Goal: Task Accomplishment & Management: Manage account settings

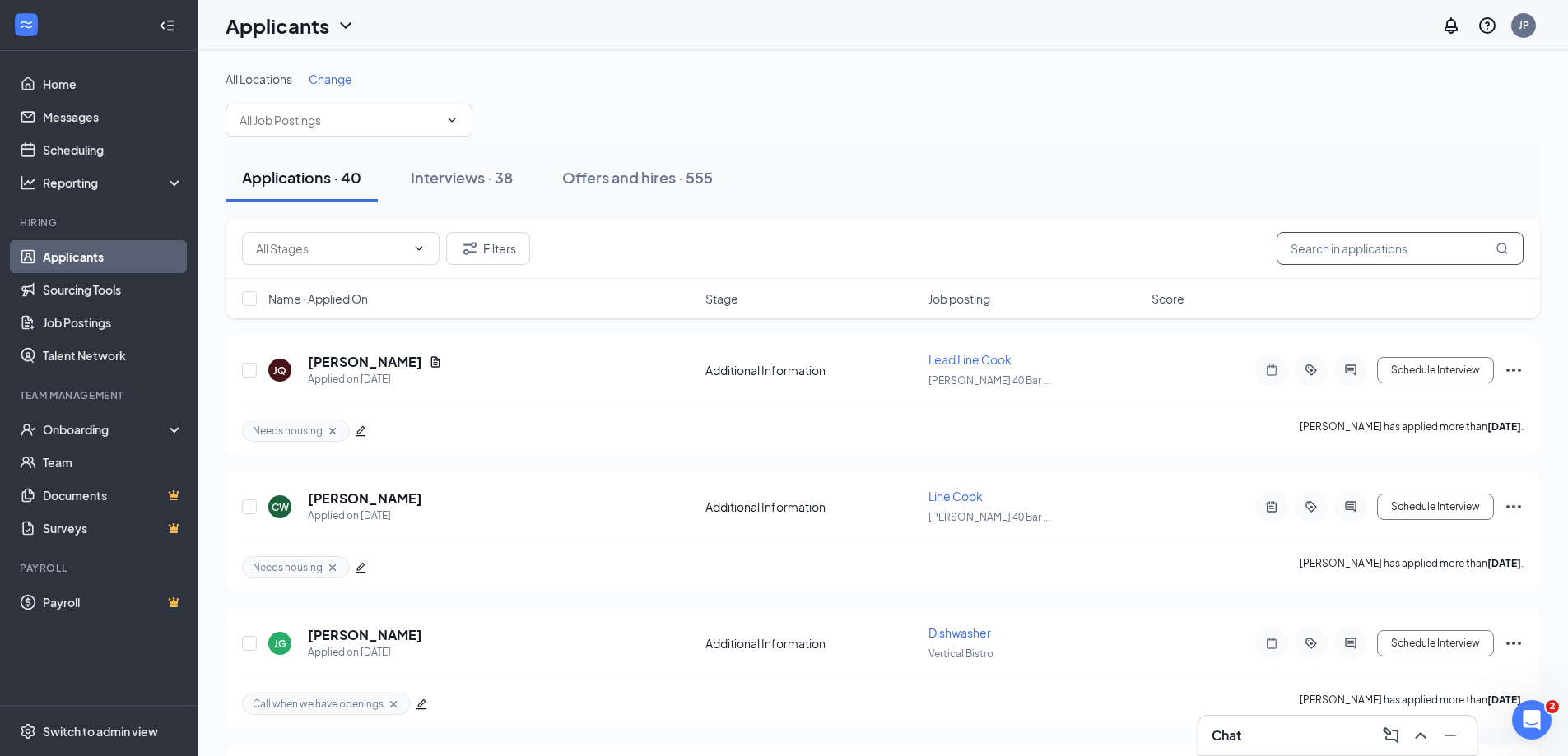
click at [1336, 250] on input "text" at bounding box center [1399, 248] width 247 height 32
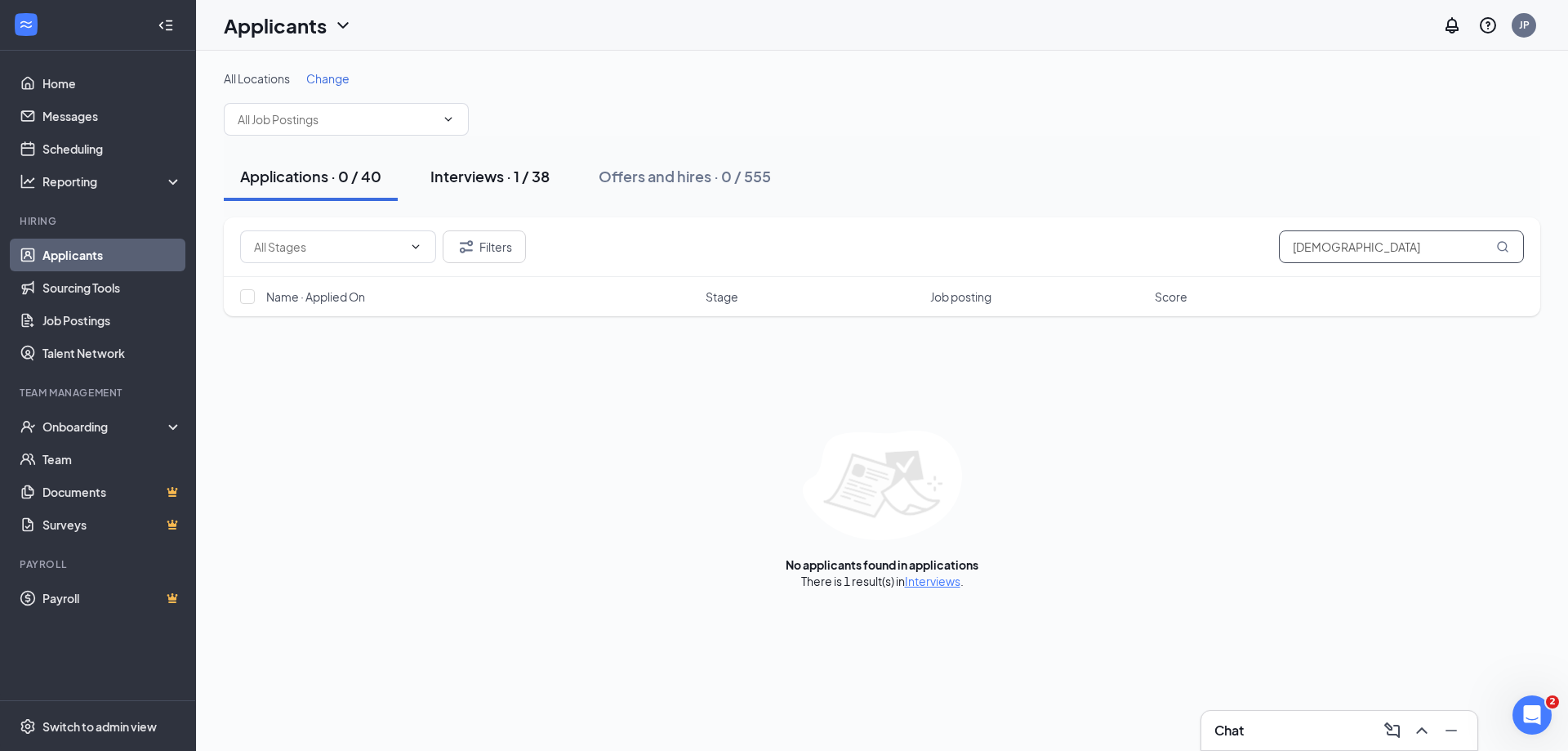
type input "[DEMOGRAPHIC_DATA]"
click at [493, 173] on div "Interviews · 1 / 38" at bounding box center [490, 176] width 119 height 21
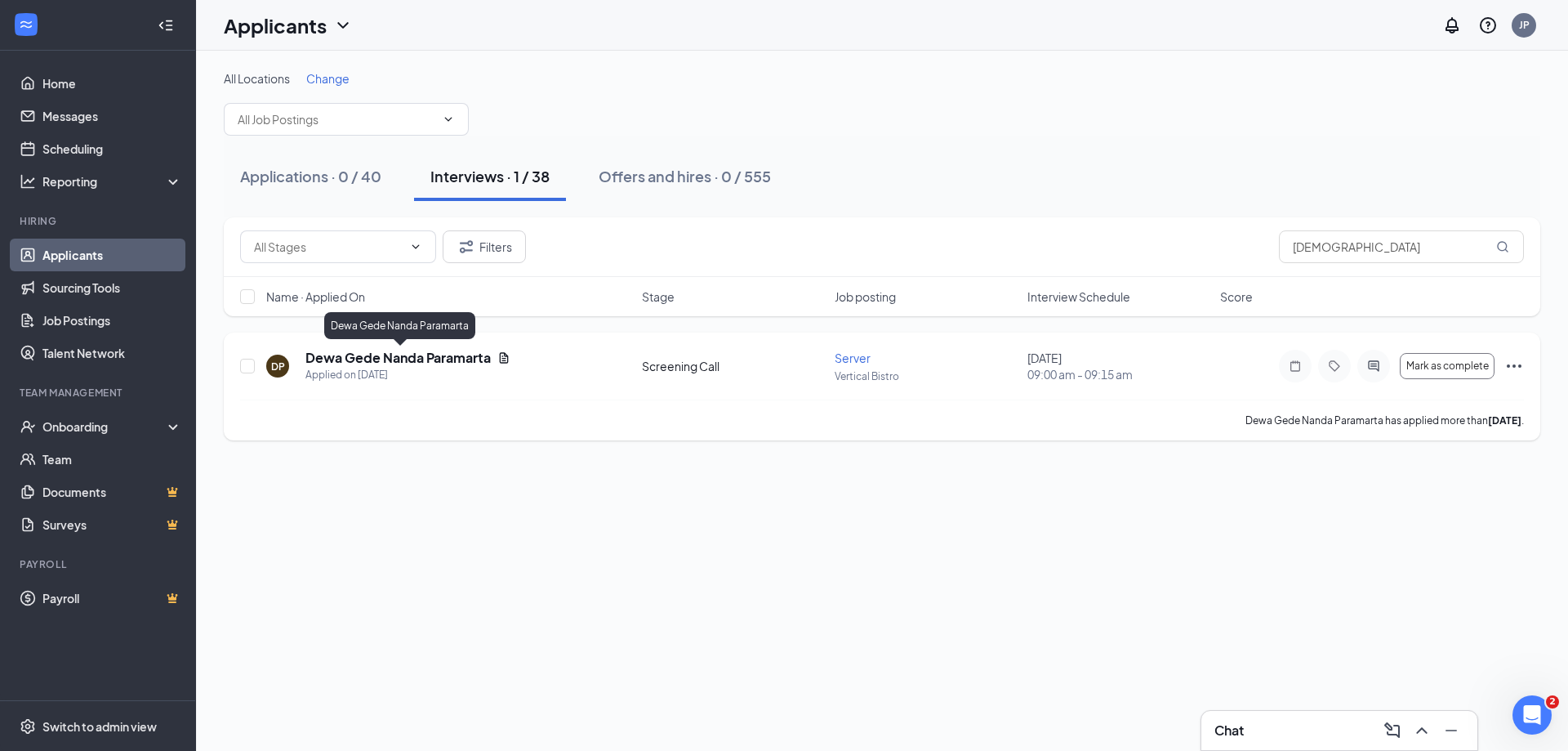
click at [380, 355] on h5 "Dewa Gede Nanda Paramarta" at bounding box center [398, 357] width 186 height 18
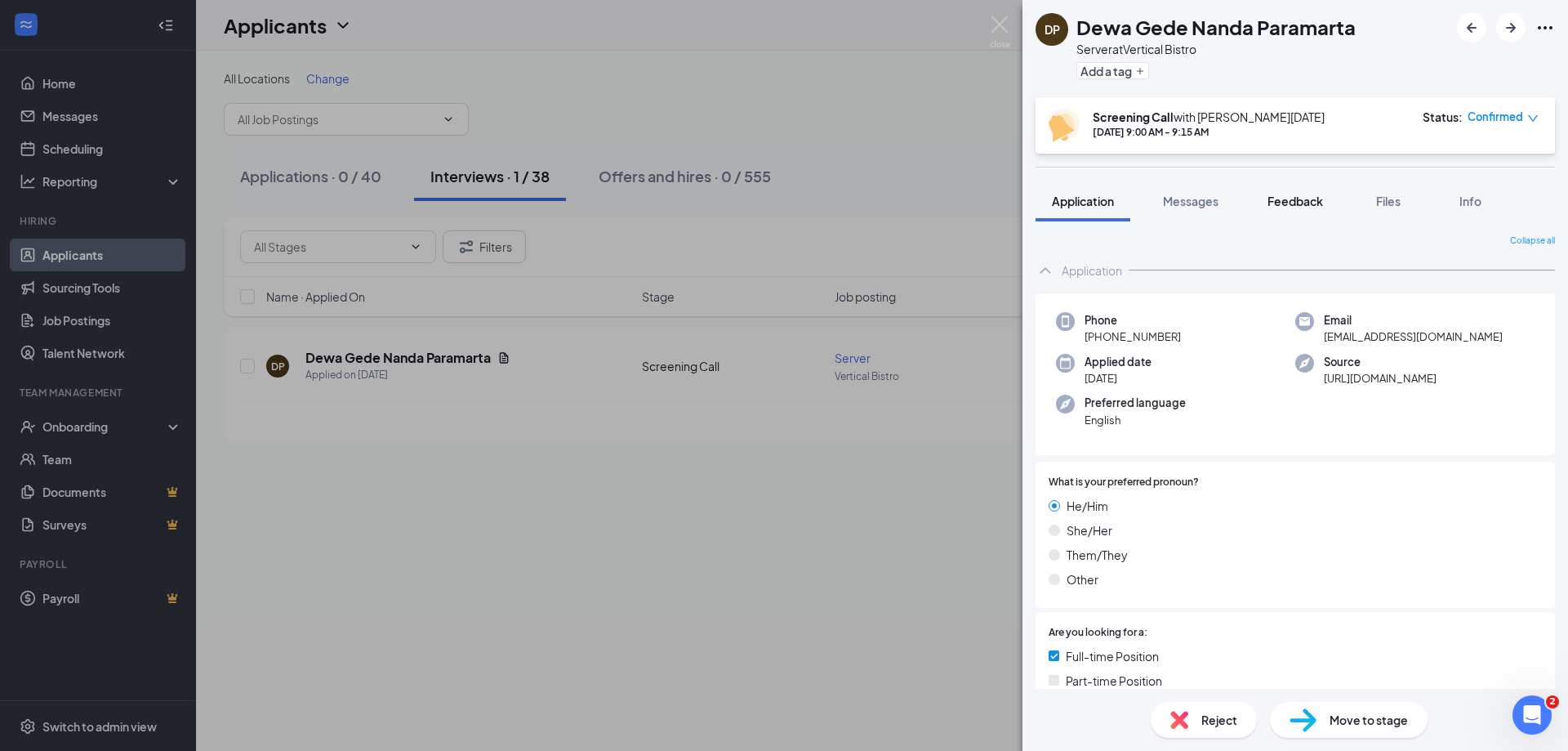
click at [1287, 203] on span "Feedback" at bounding box center [1295, 200] width 56 height 15
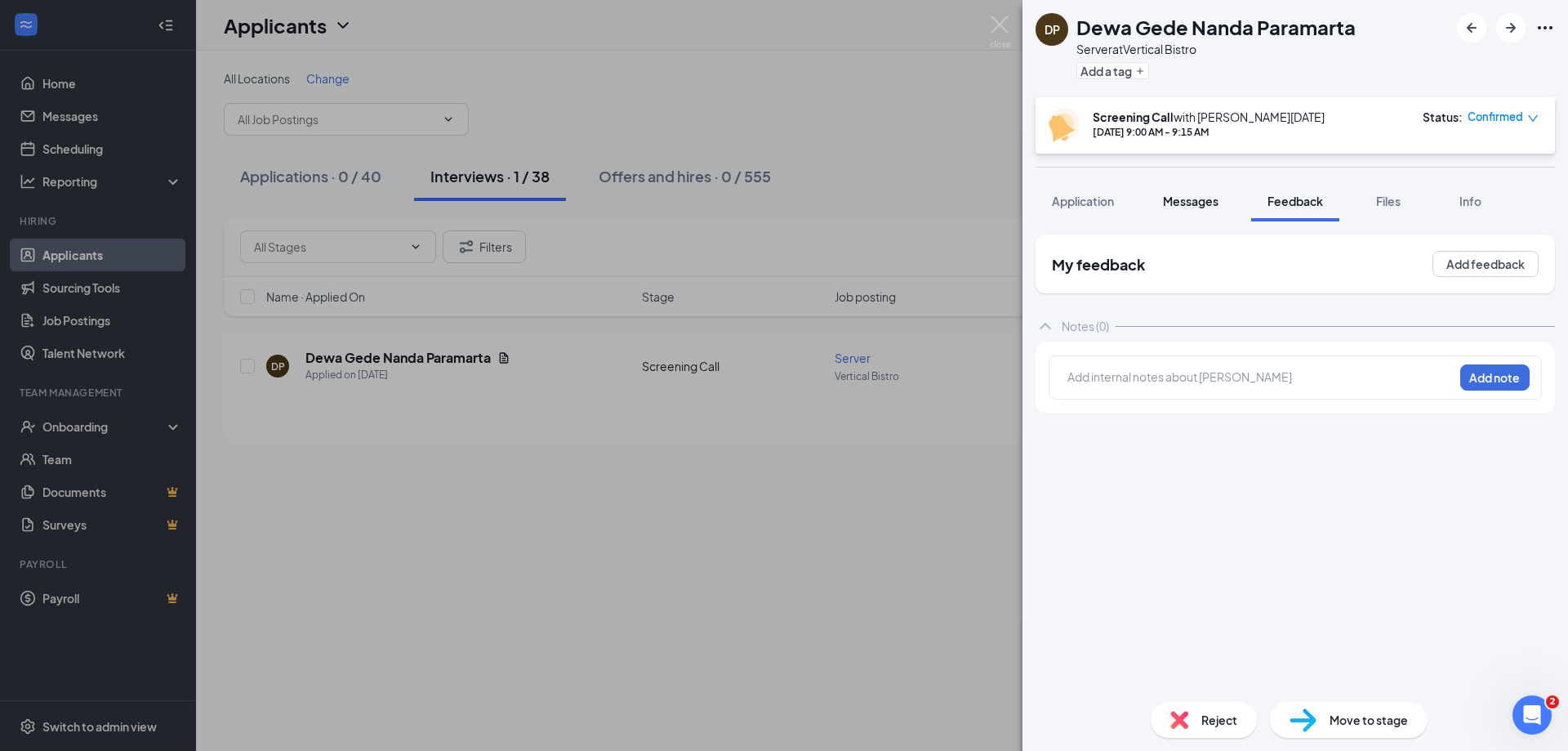
click at [1176, 218] on button "Messages" at bounding box center [1190, 201] width 88 height 41
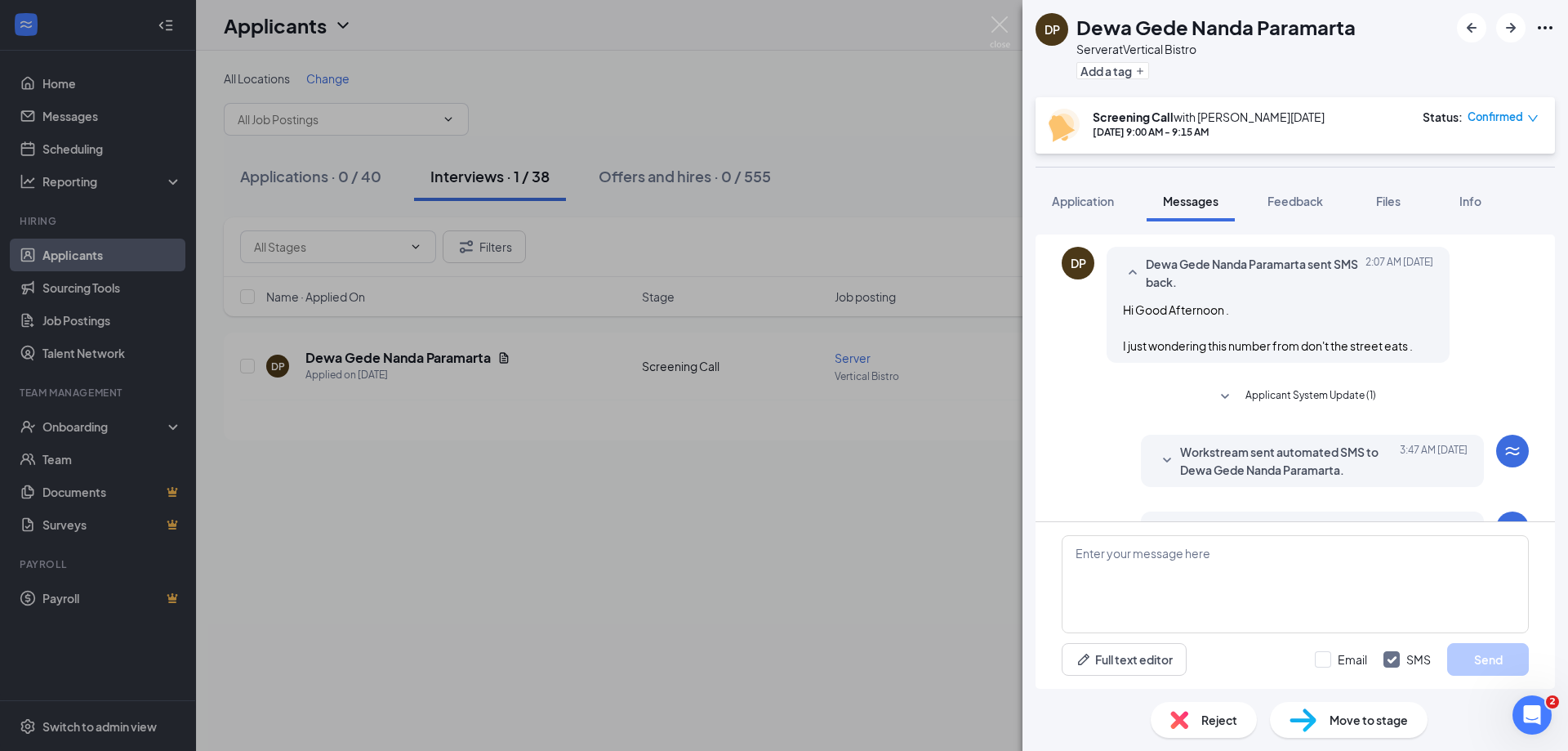
scroll to position [321, 0]
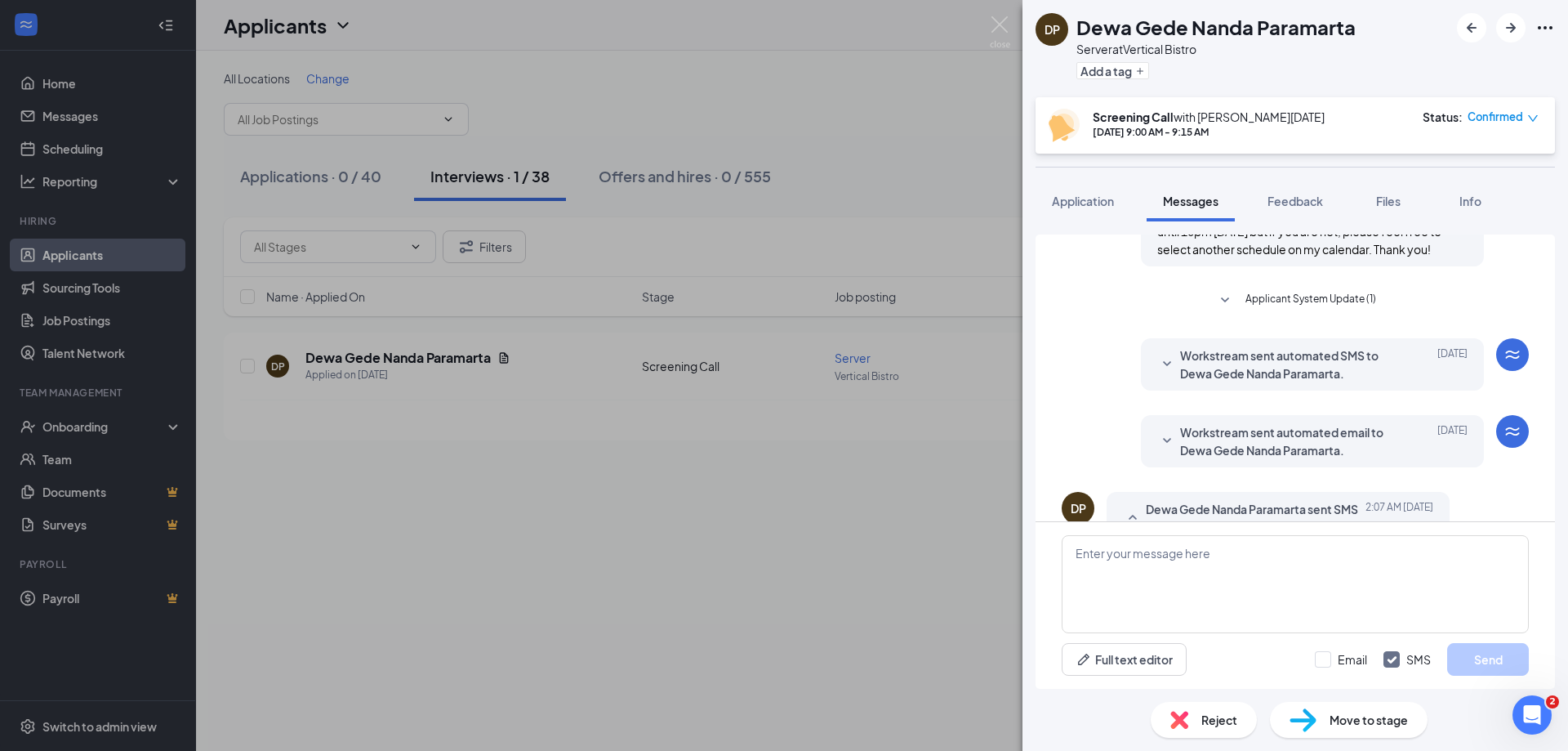
click at [1281, 292] on span "Applicant System Update (1)" at bounding box center [1311, 301] width 131 height 20
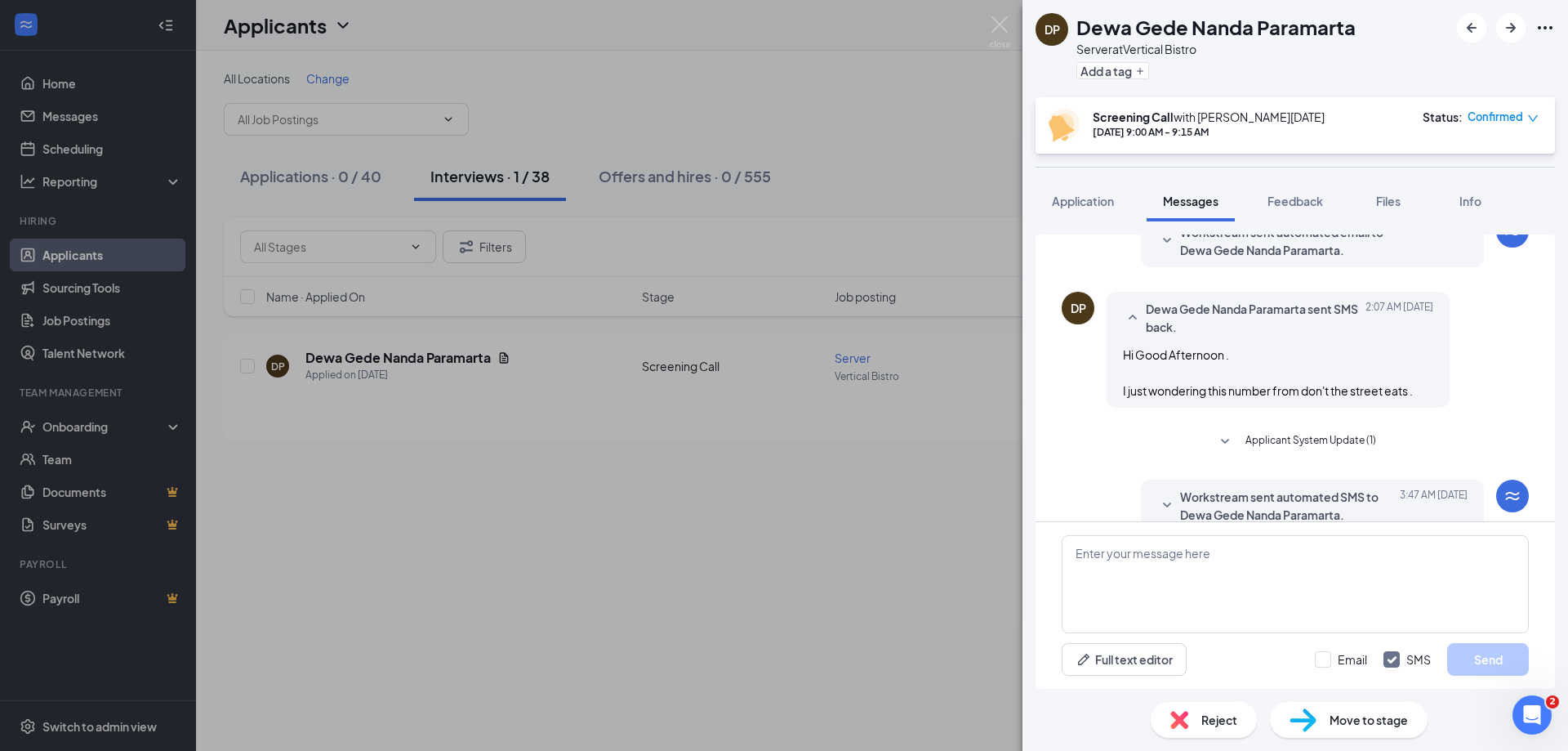
scroll to position [774, 0]
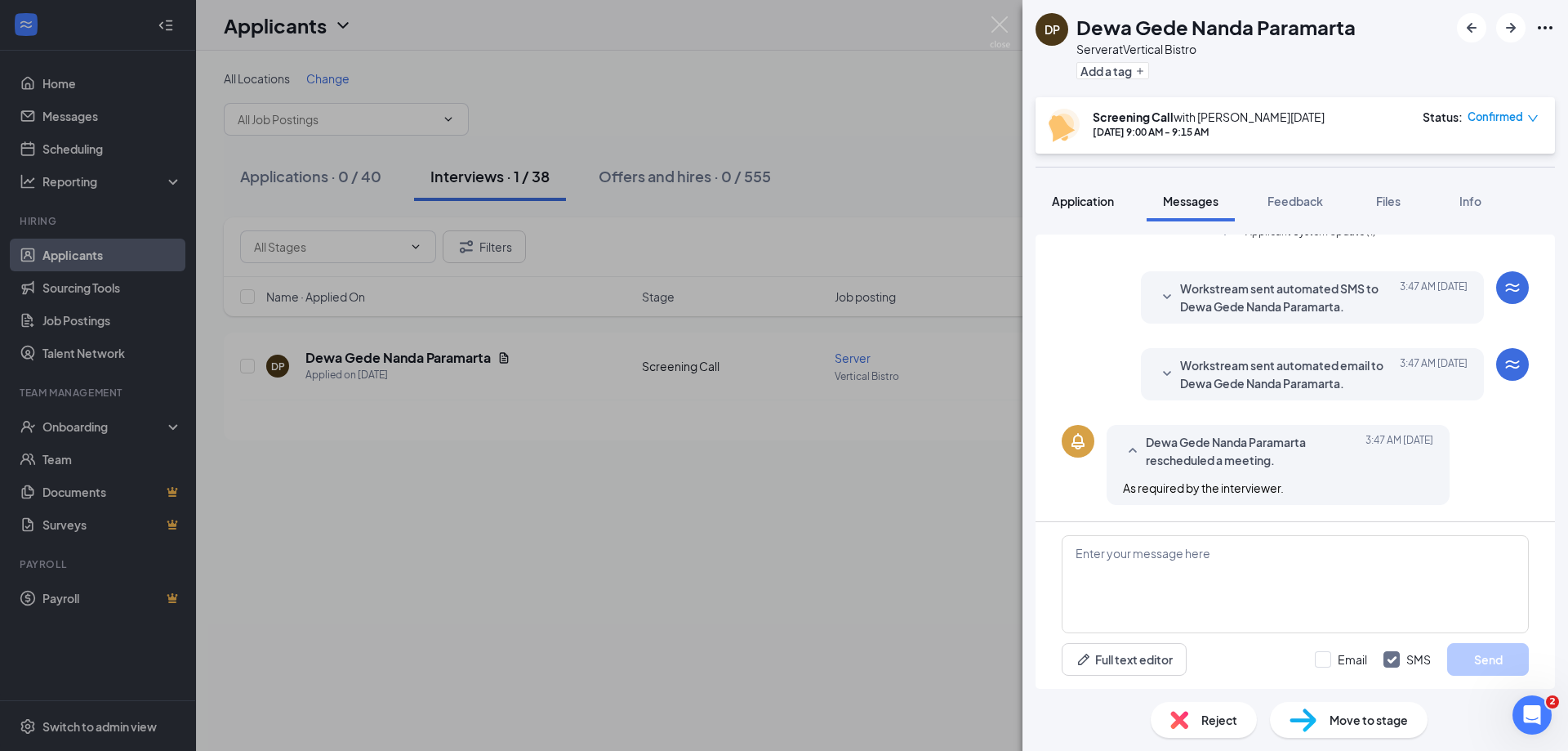
click at [1087, 202] on span "Application" at bounding box center [1083, 200] width 62 height 15
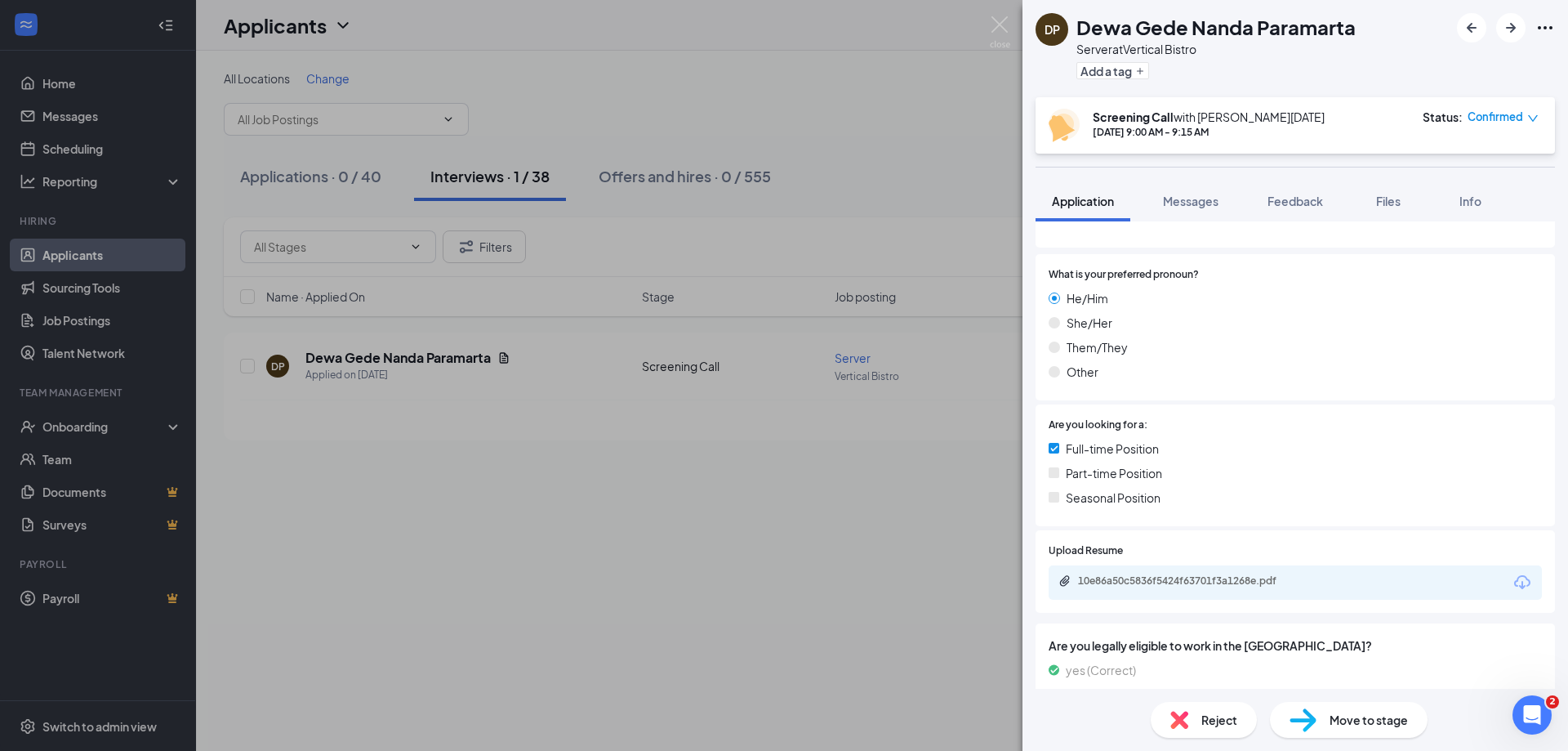
scroll to position [327, 0]
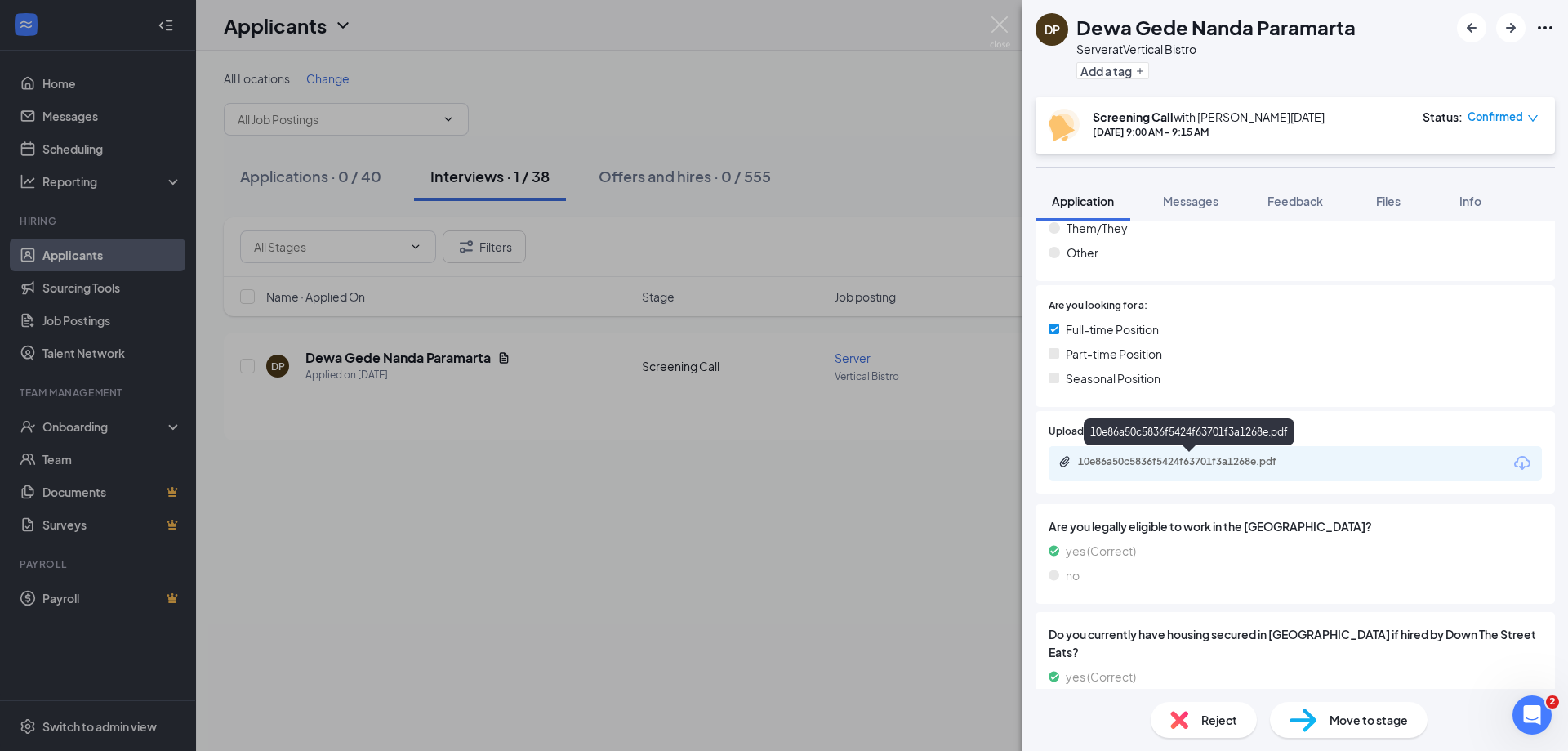
click at [1312, 447] on div "10e86a50c5836f5424f63701f3a1268e.pdf" at bounding box center [1295, 463] width 493 height 34
click at [1255, 462] on div "10e86a50c5836f5424f63701f3a1268e.pdf" at bounding box center [1192, 461] width 228 height 13
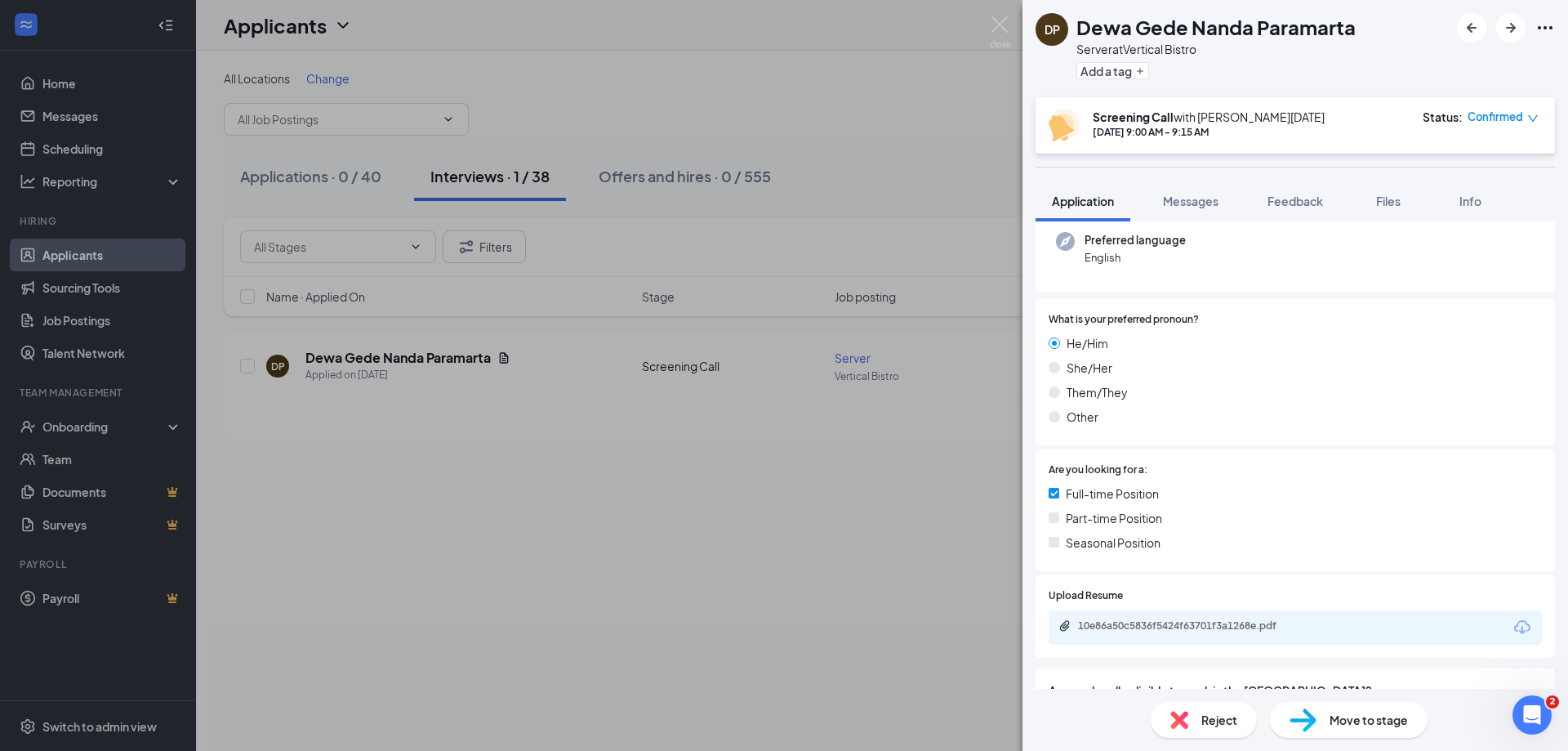
scroll to position [163, 0]
click at [1252, 199] on div "Application Messages Feedback Files Info" at bounding box center [1296, 201] width 519 height 41
click at [1299, 202] on span "Feedback" at bounding box center [1295, 200] width 56 height 15
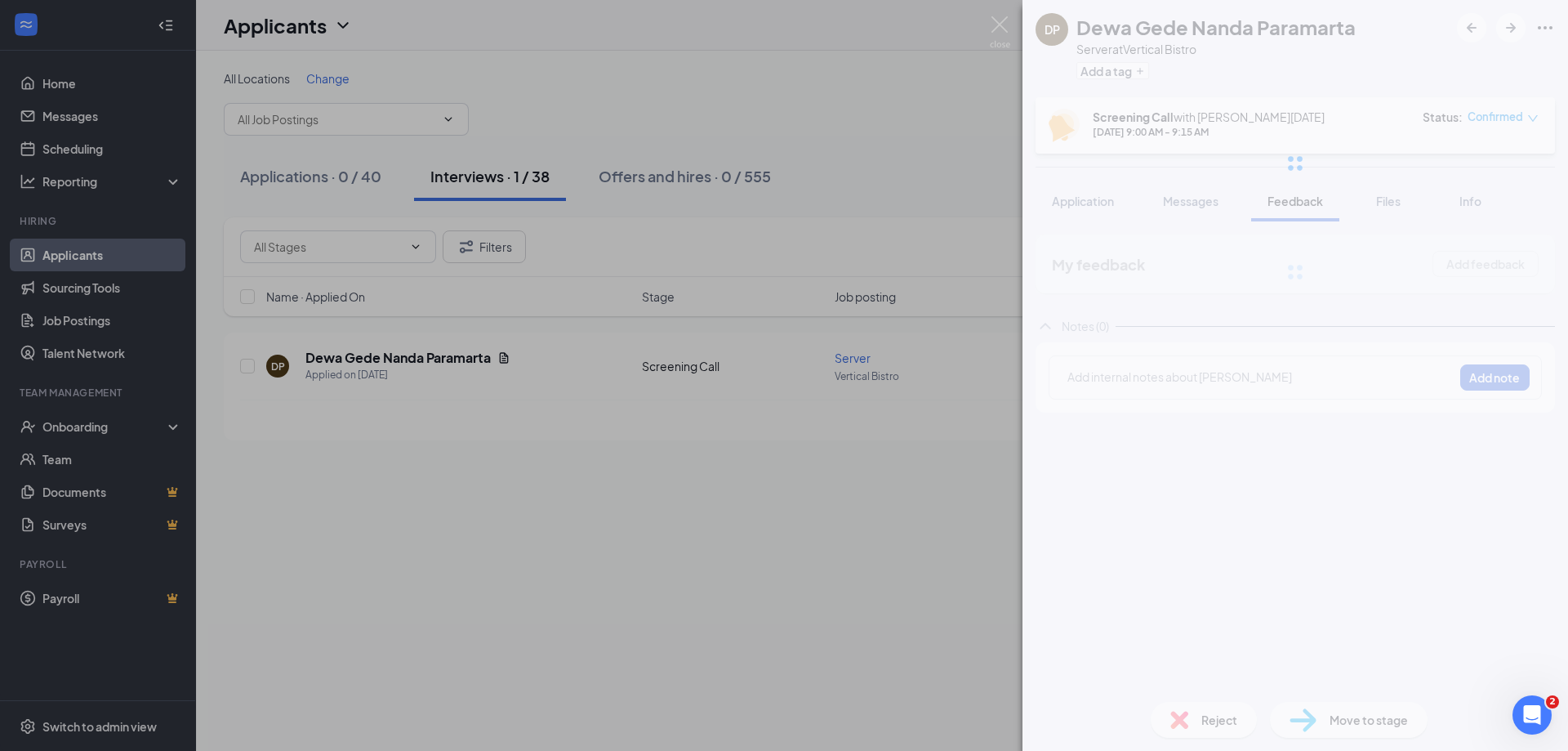
click at [1261, 382] on div "DP Dewa Gede Nanda Paramarta Server at Vertical Bistro Add a tag Screening Call…" at bounding box center [1295, 375] width 546 height 751
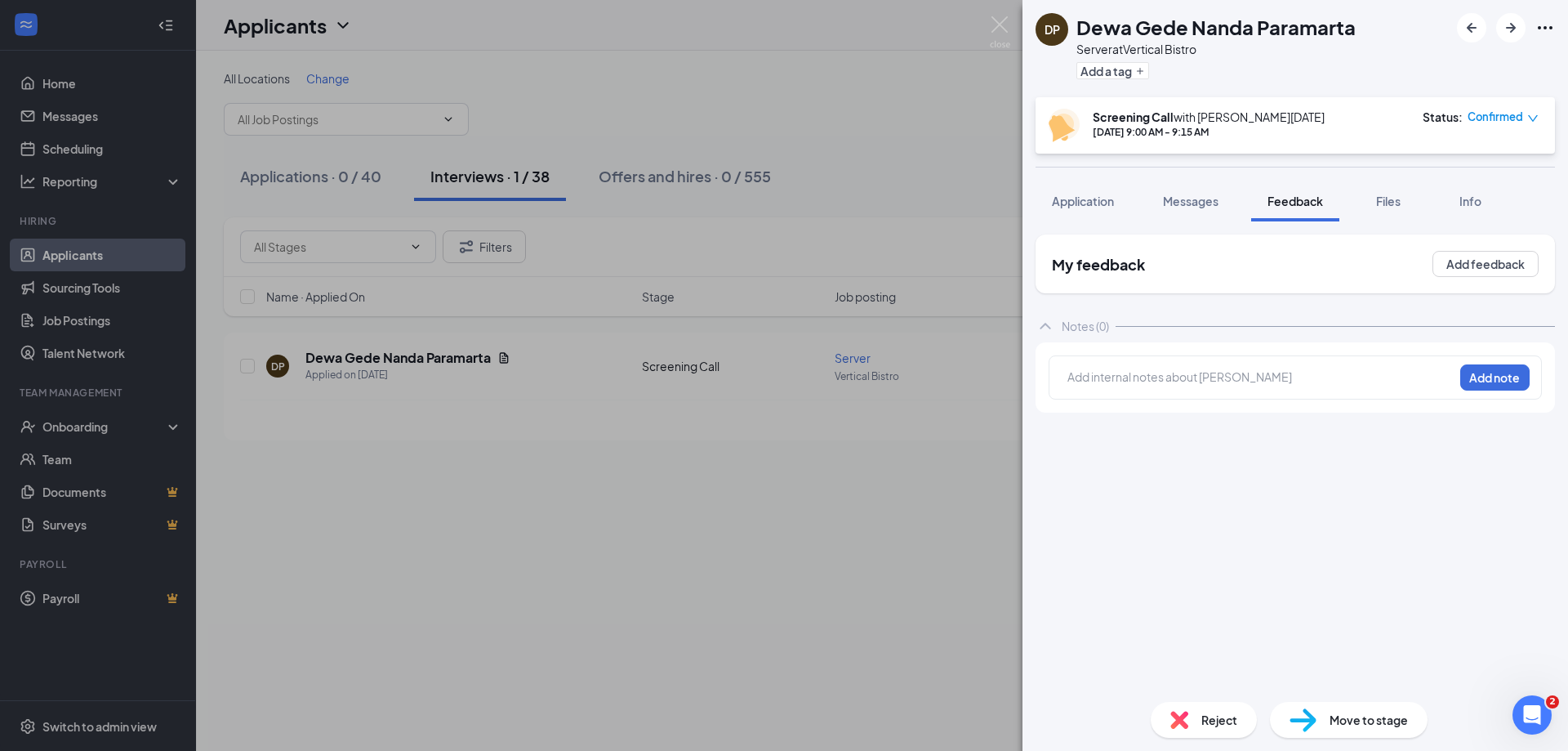
click at [1363, 395] on div "Add internal notes about Dewa Gede Nanda Paramarta Add note" at bounding box center [1295, 377] width 493 height 44
click at [1369, 385] on div at bounding box center [1260, 377] width 385 height 18
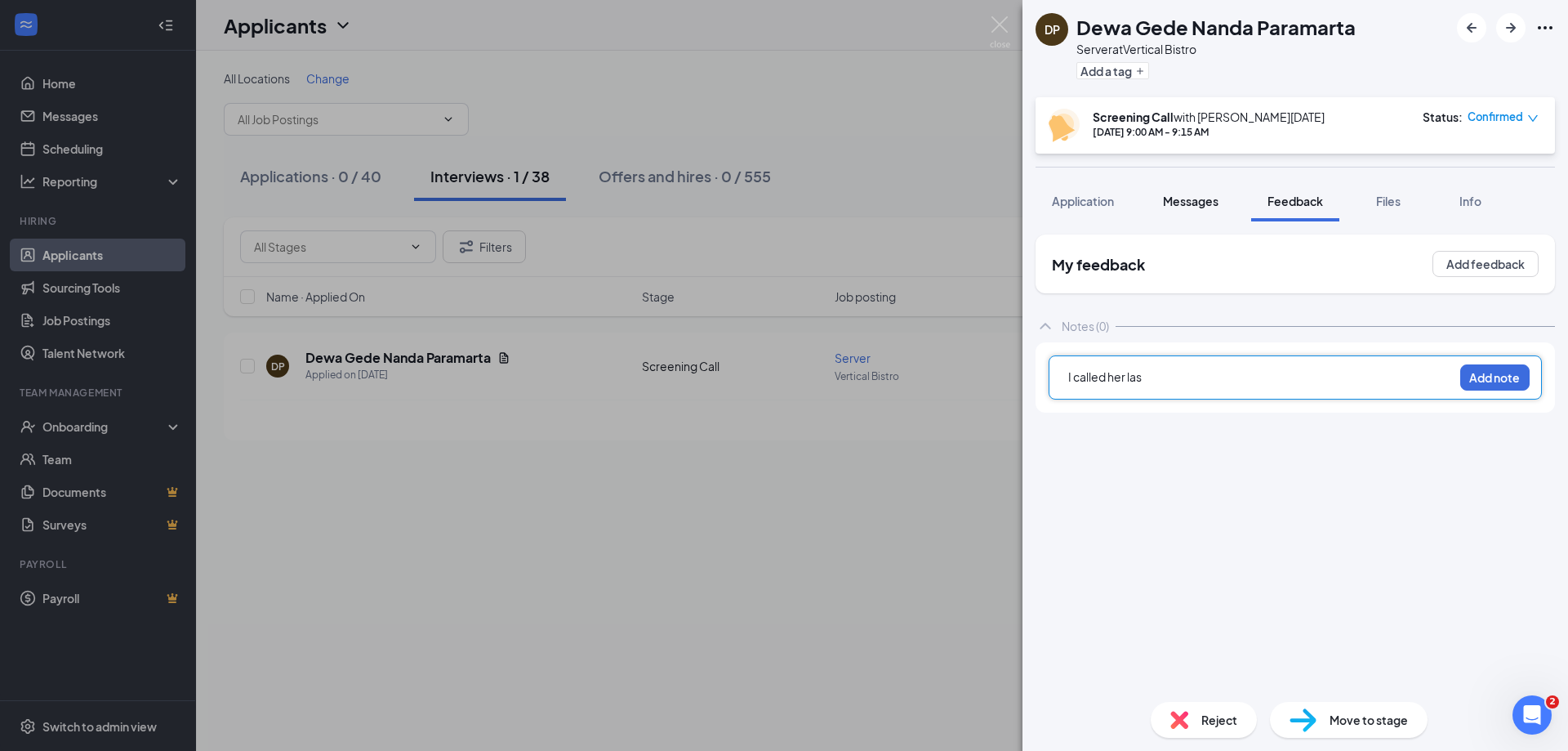
click at [1172, 200] on span "Messages" at bounding box center [1190, 200] width 56 height 15
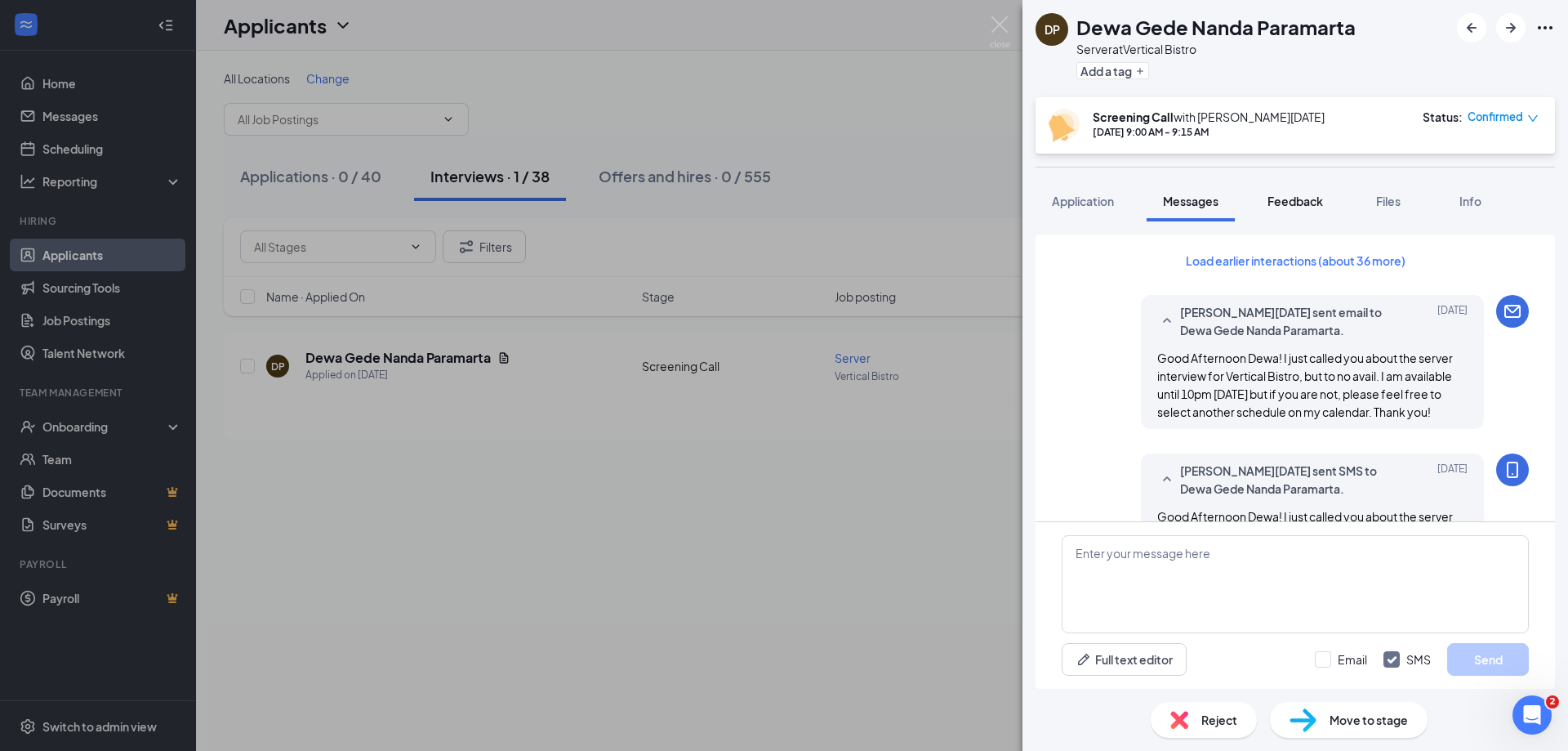
click at [1300, 197] on span "Feedback" at bounding box center [1295, 200] width 56 height 15
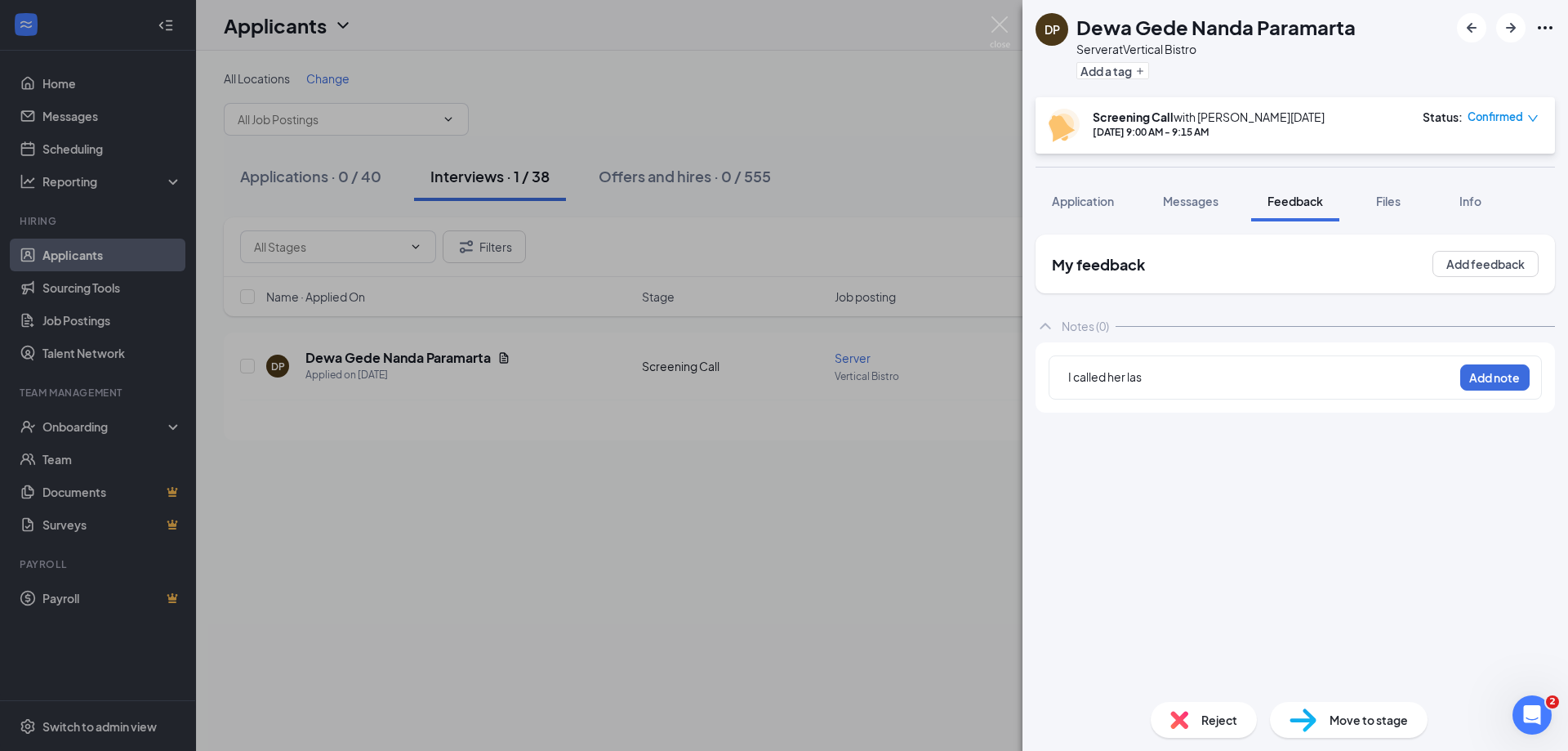
click at [1191, 373] on div "I called her las" at bounding box center [1260, 377] width 385 height 18
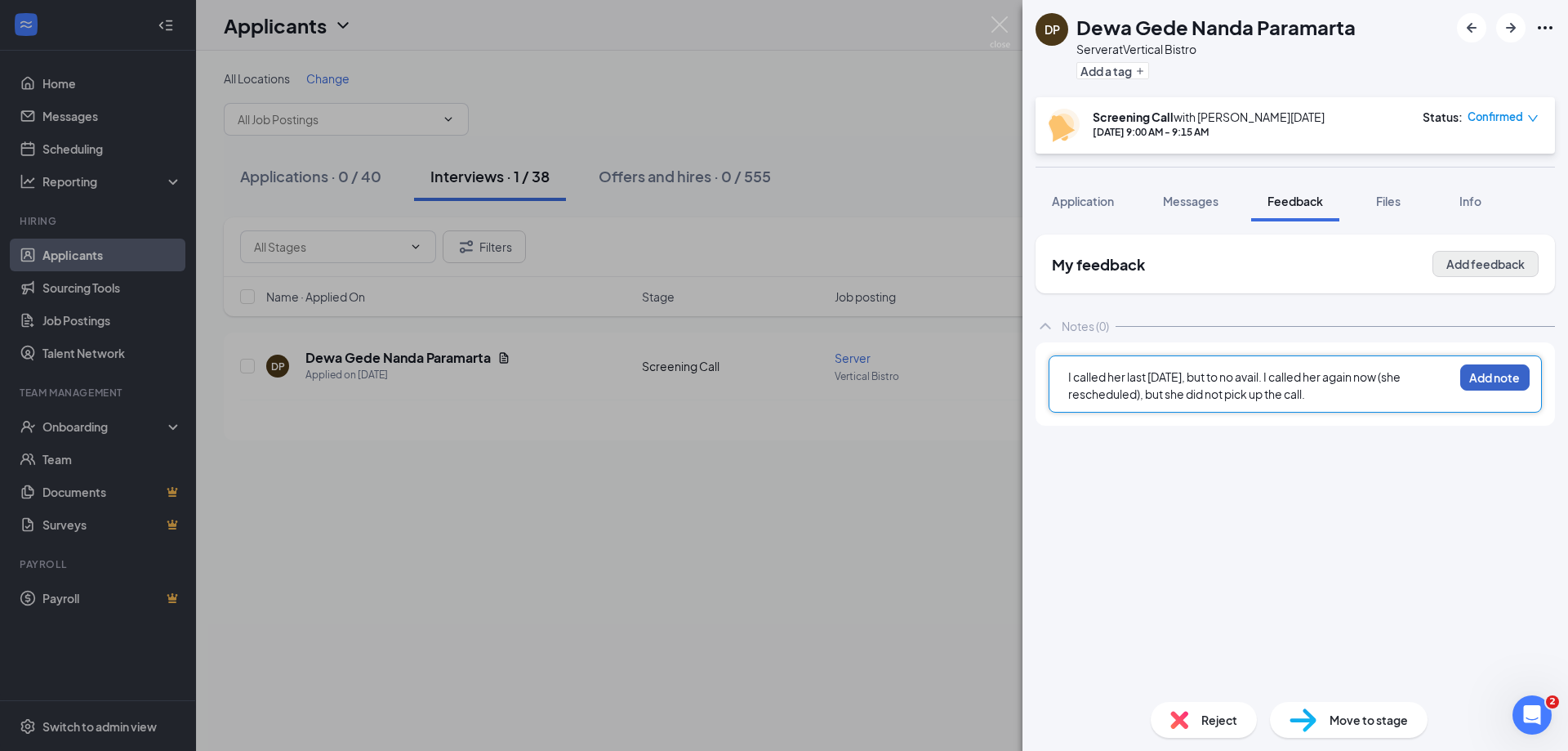
drag, startPoint x: 1493, startPoint y: 372, endPoint x: 1495, endPoint y: 271, distance: 101.0
click at [1492, 369] on button "Add note" at bounding box center [1495, 377] width 69 height 26
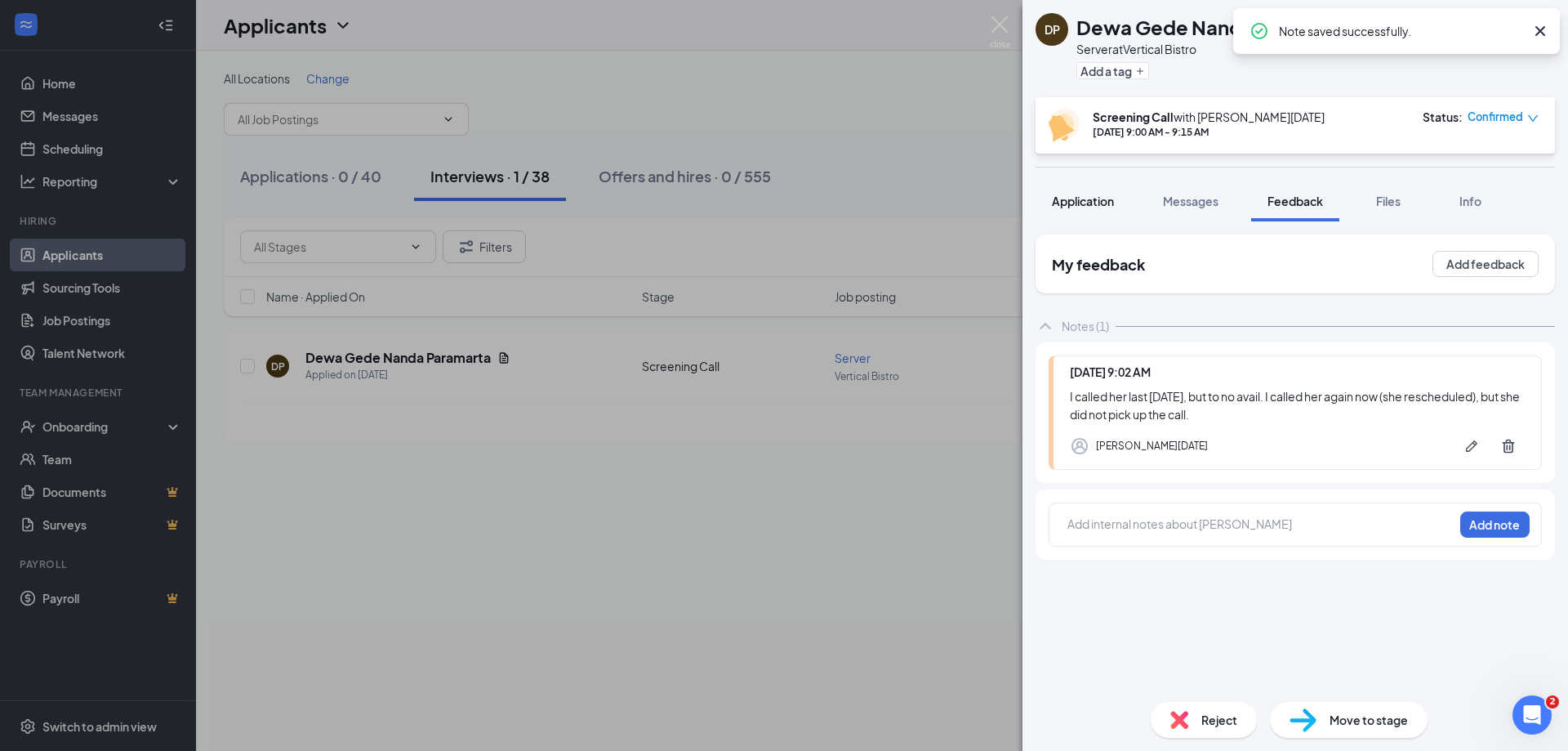
click at [1097, 195] on span "Application" at bounding box center [1083, 200] width 62 height 15
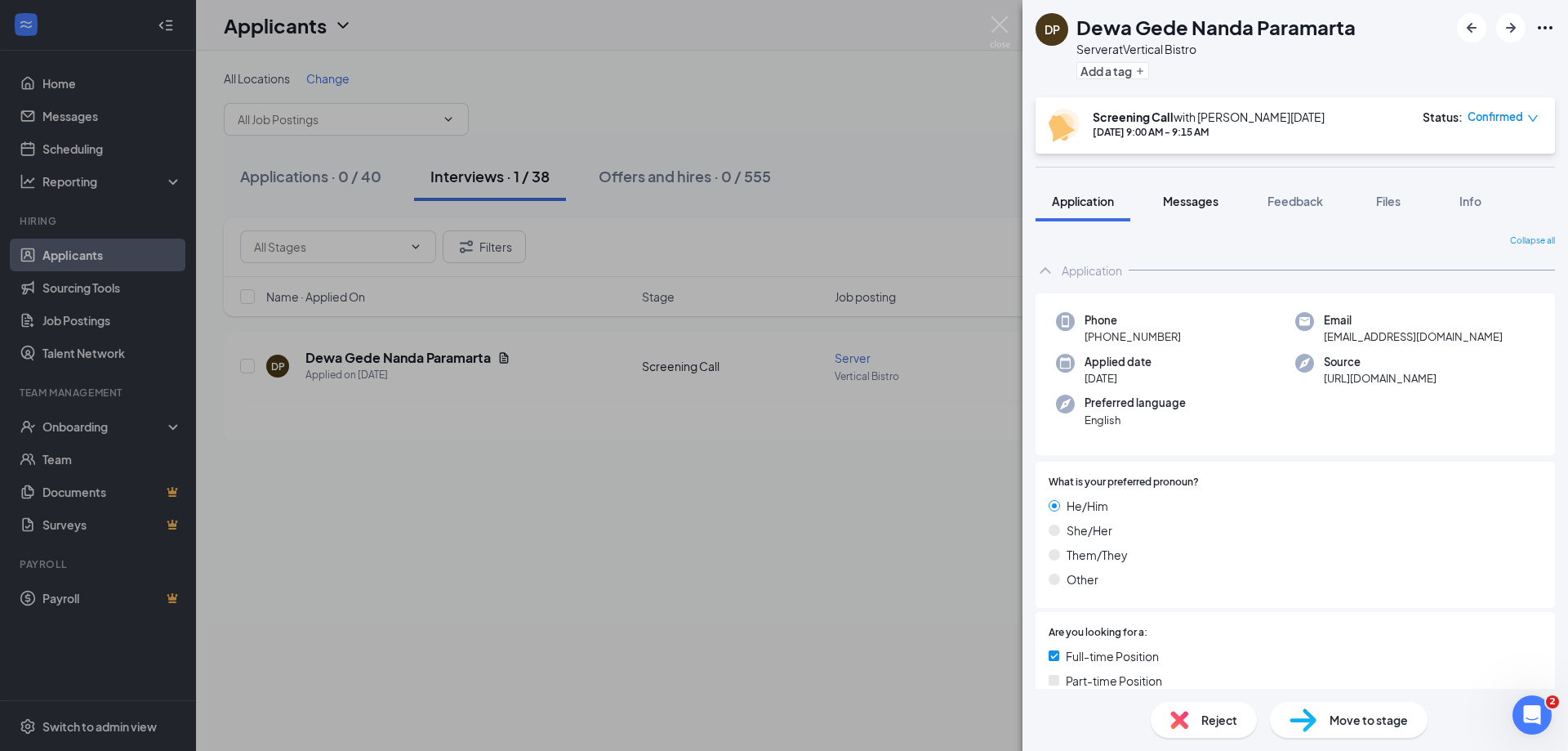
click at [1212, 207] on span "Messages" at bounding box center [1190, 200] width 56 height 15
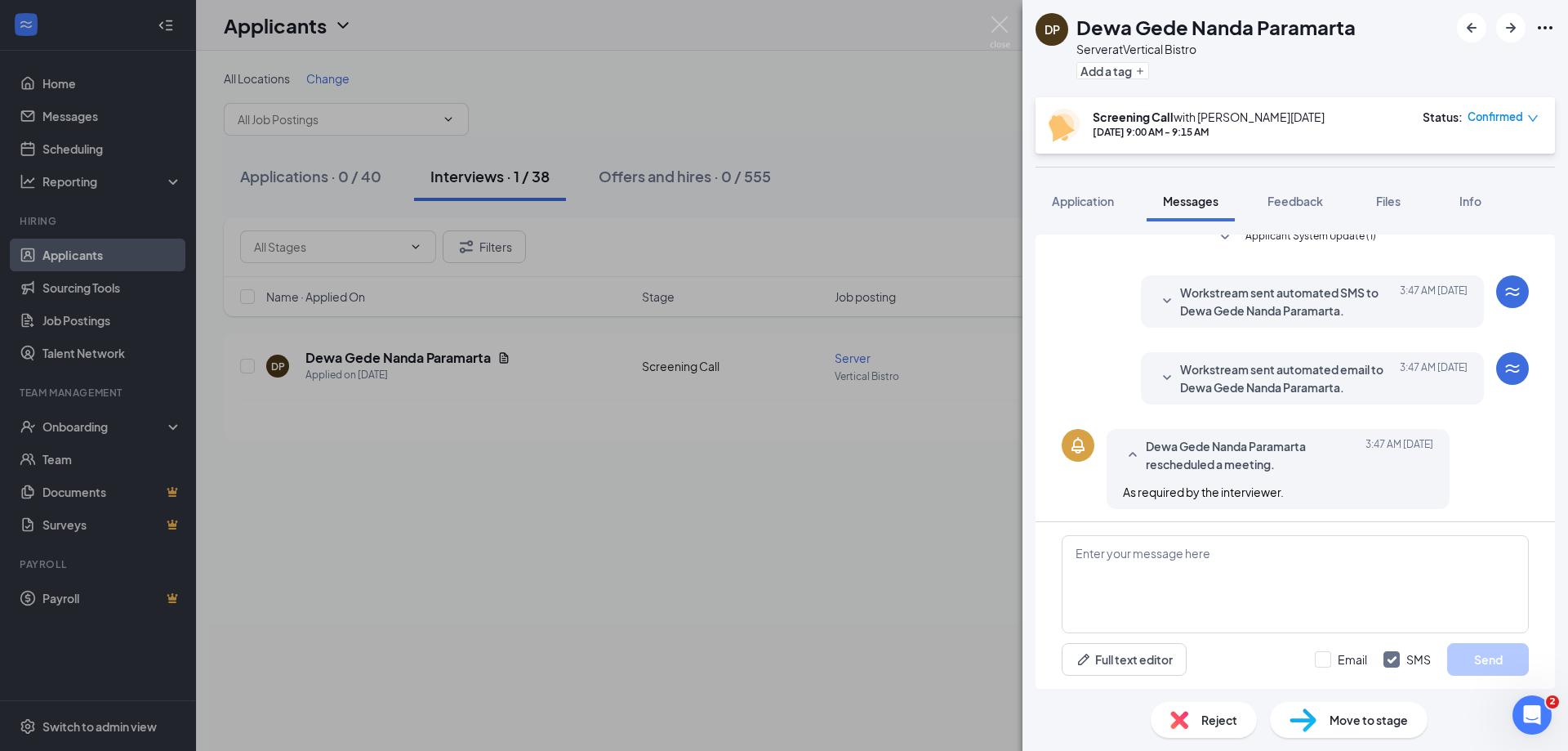
scroll to position [730, 0]
click at [1255, 581] on textarea at bounding box center [1295, 584] width 467 height 98
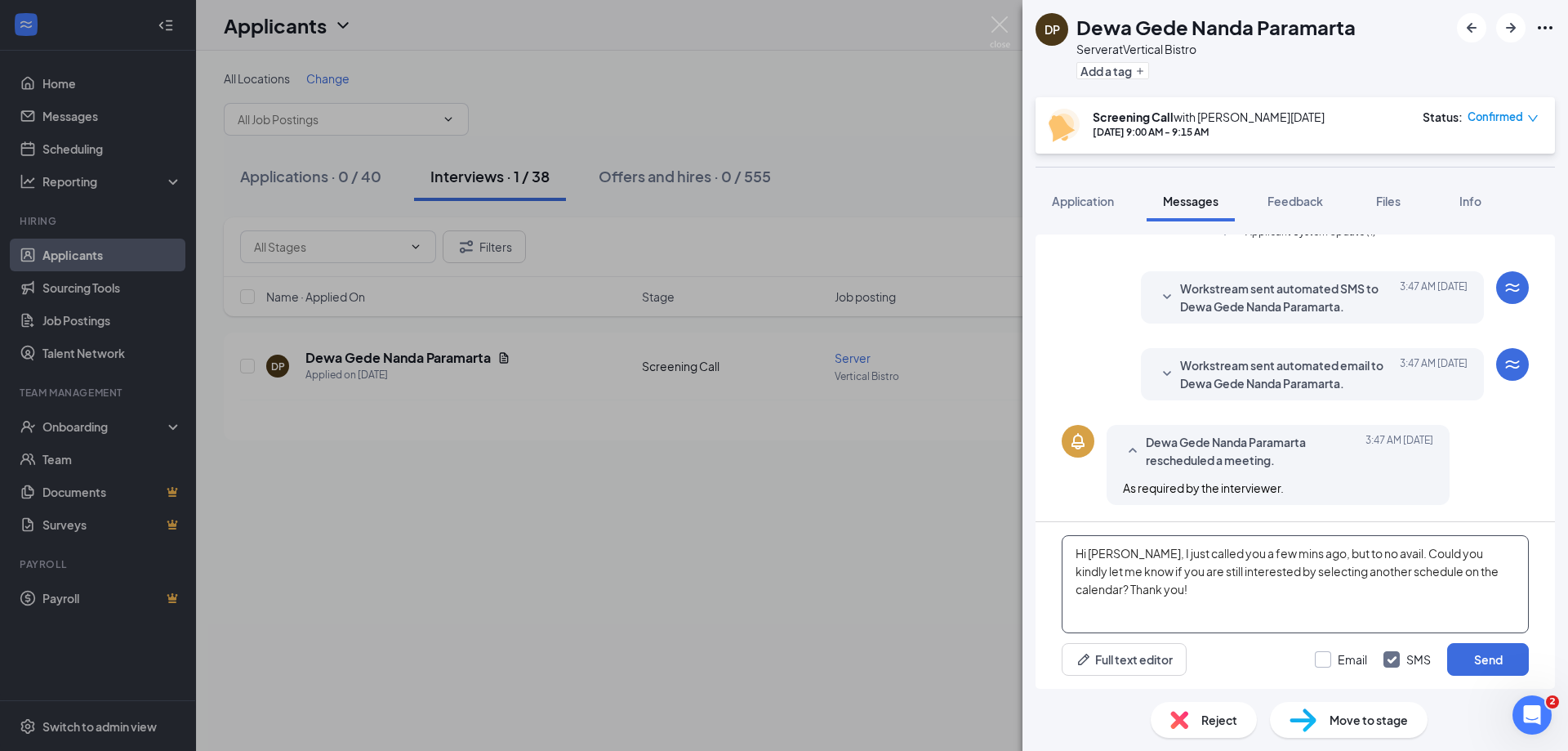
type textarea "Hi [PERSON_NAME], I just called you a few mins ago, but to no avail. Could you …"
click at [1350, 661] on input "Email" at bounding box center [1341, 659] width 53 height 17
checkbox input "true"
click at [1470, 657] on button "Send" at bounding box center [1488, 658] width 82 height 32
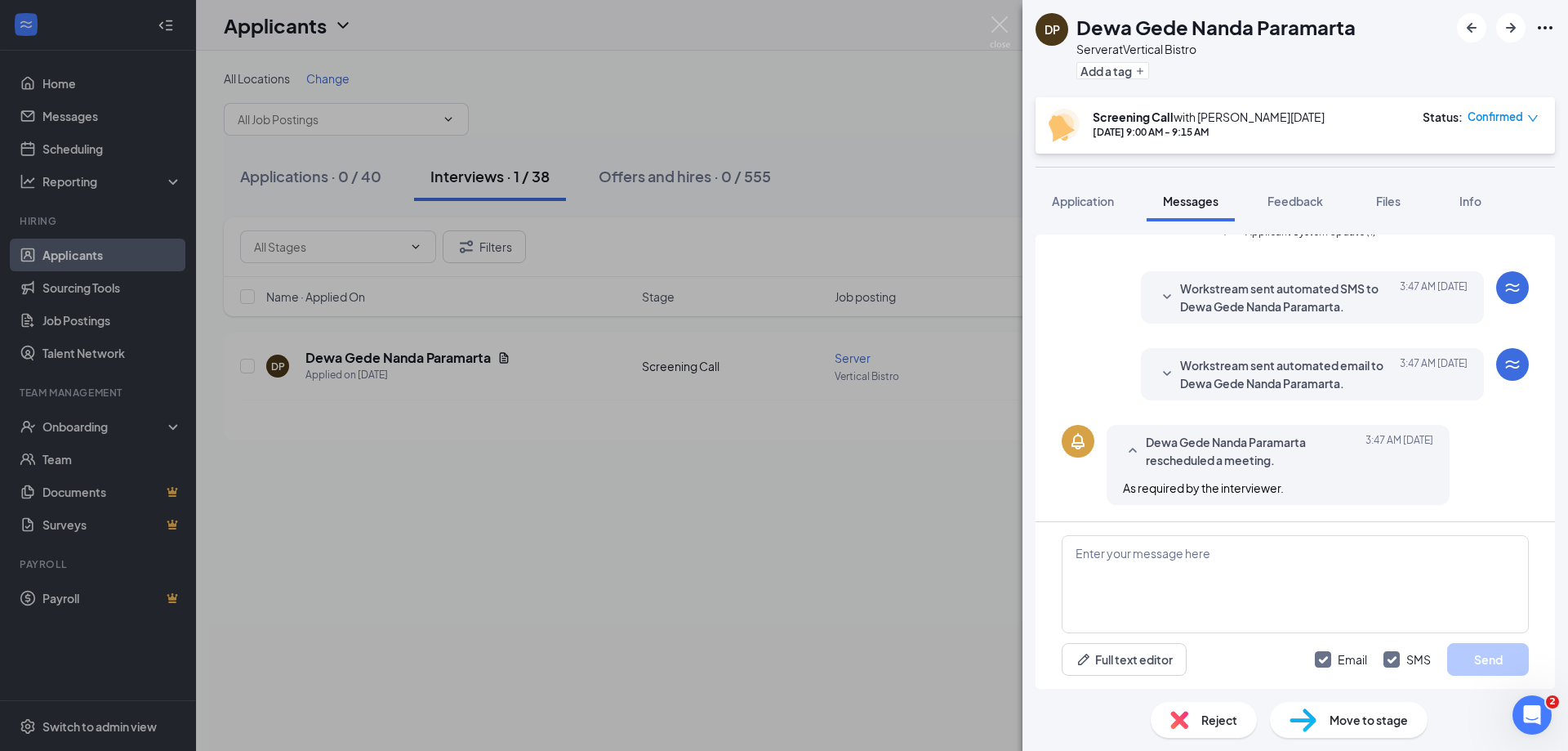
click at [1521, 115] on span "Confirmed" at bounding box center [1495, 116] width 56 height 17
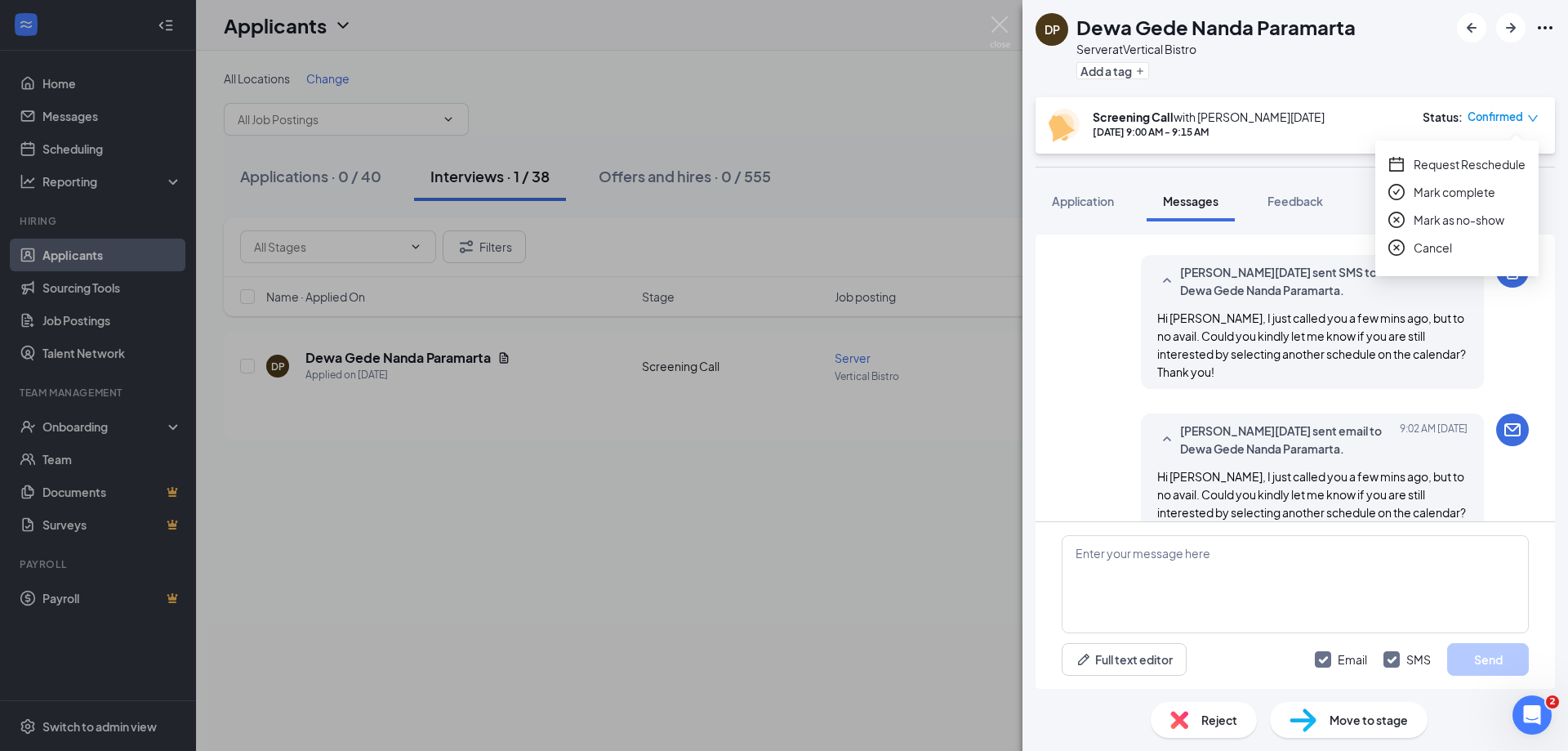
scroll to position [1011, 0]
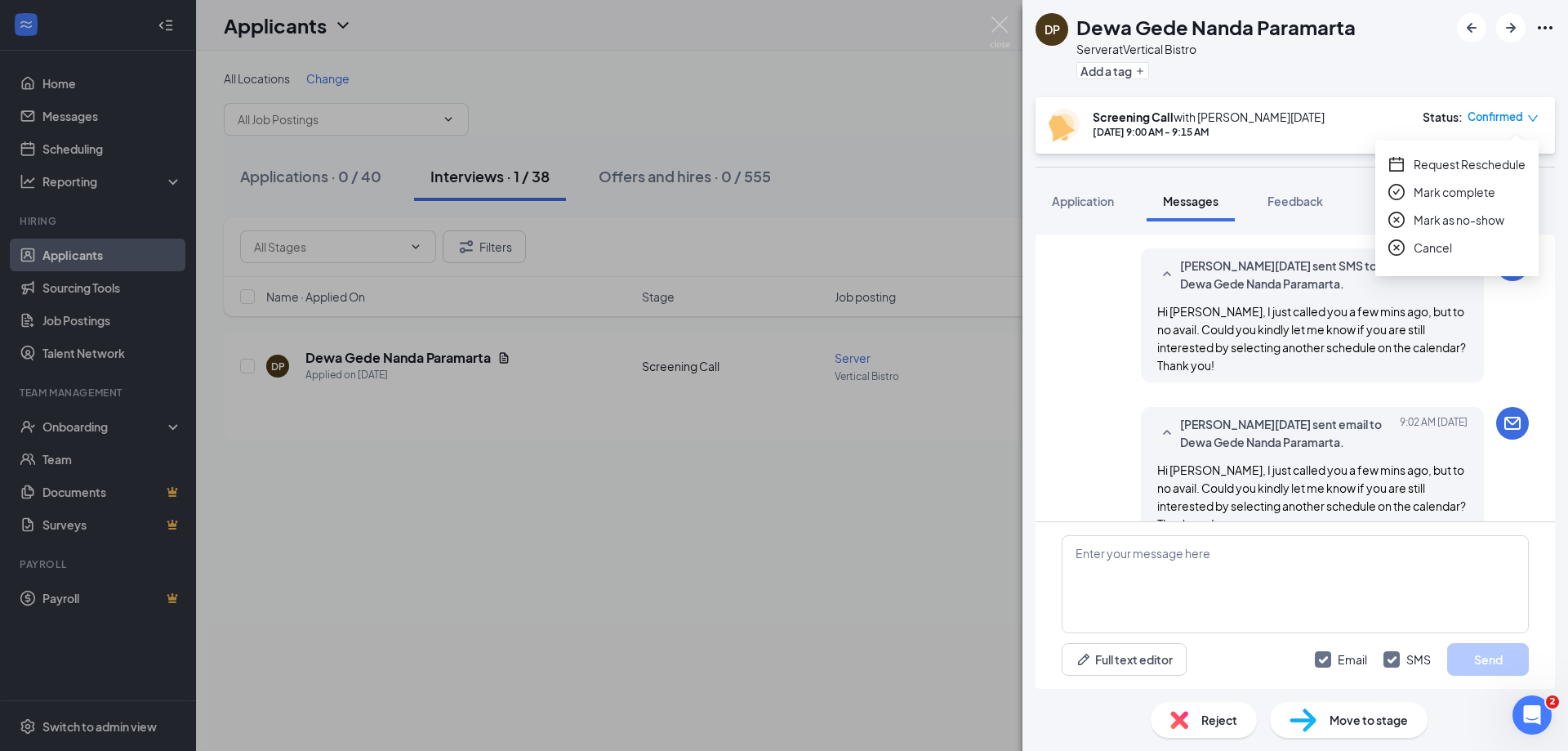
click at [1463, 158] on span "Request Reschedule" at bounding box center [1469, 164] width 112 height 18
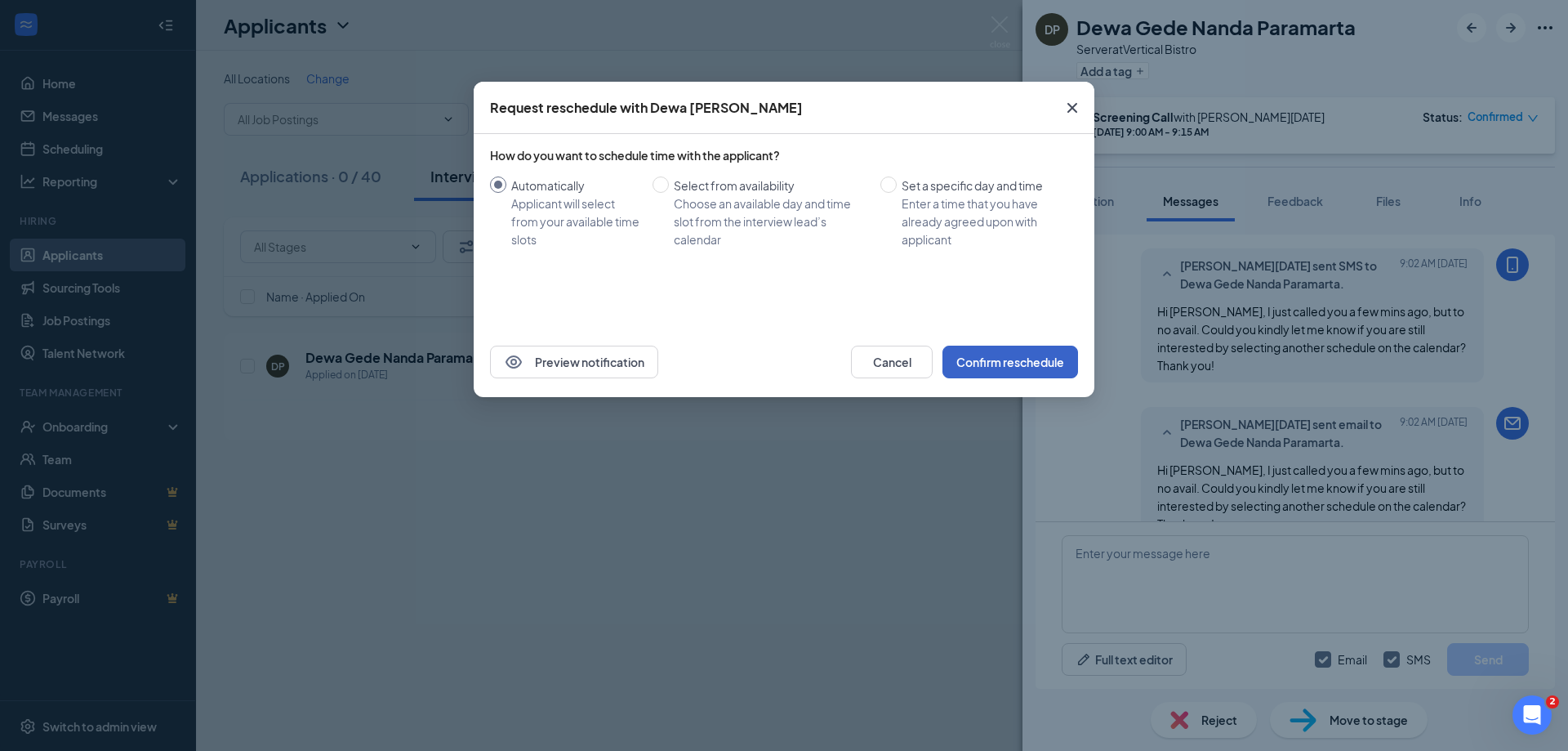
click at [998, 367] on button "Confirm reschedule" at bounding box center [1010, 361] width 136 height 32
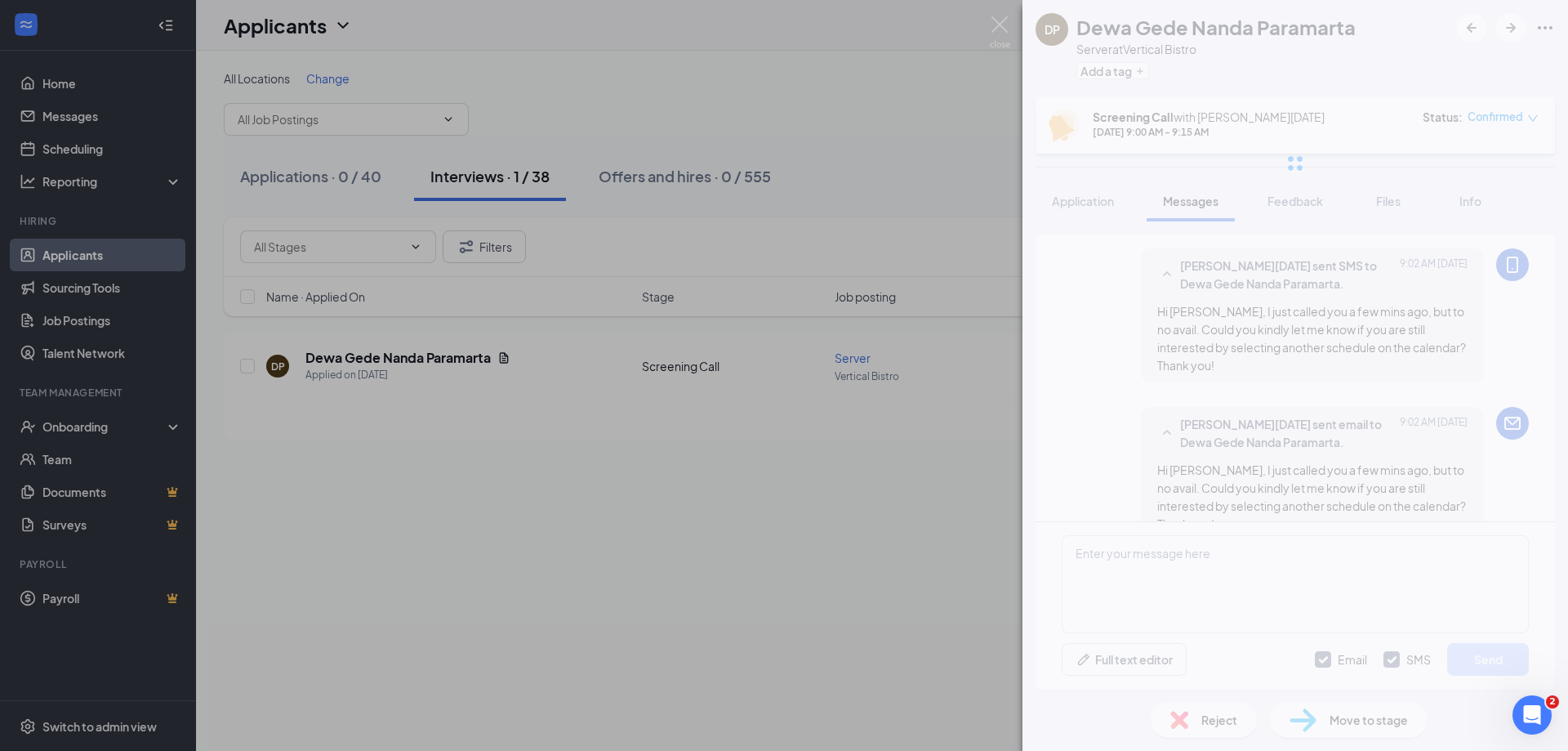
click at [1360, 342] on div "DP Dewa Gede Nanda Paramarta Server at Vertical Bistro Add a tag Screening Call…" at bounding box center [1295, 375] width 546 height 751
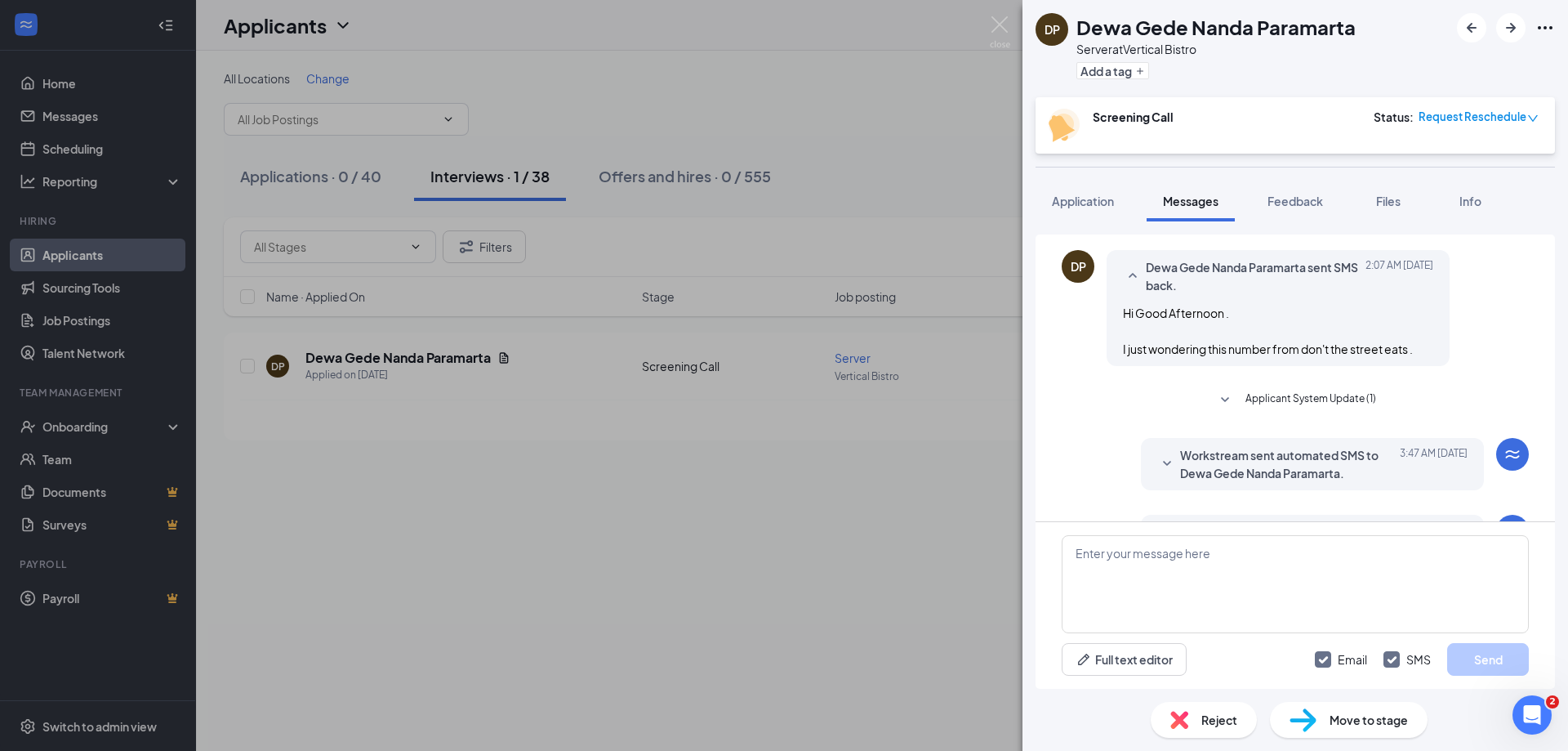
scroll to position [521, 0]
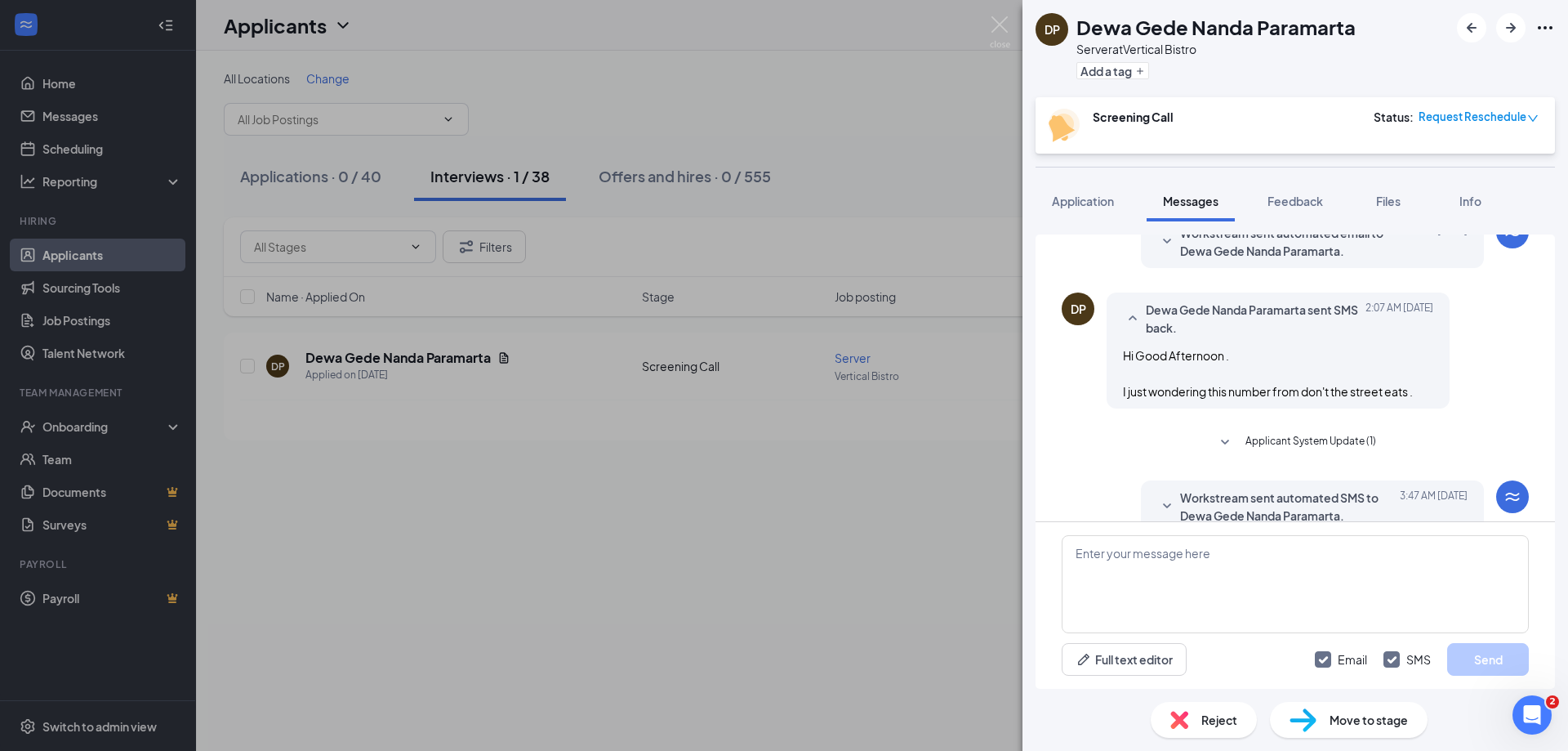
click at [1331, 439] on span "Applicant System Update (1)" at bounding box center [1311, 442] width 131 height 20
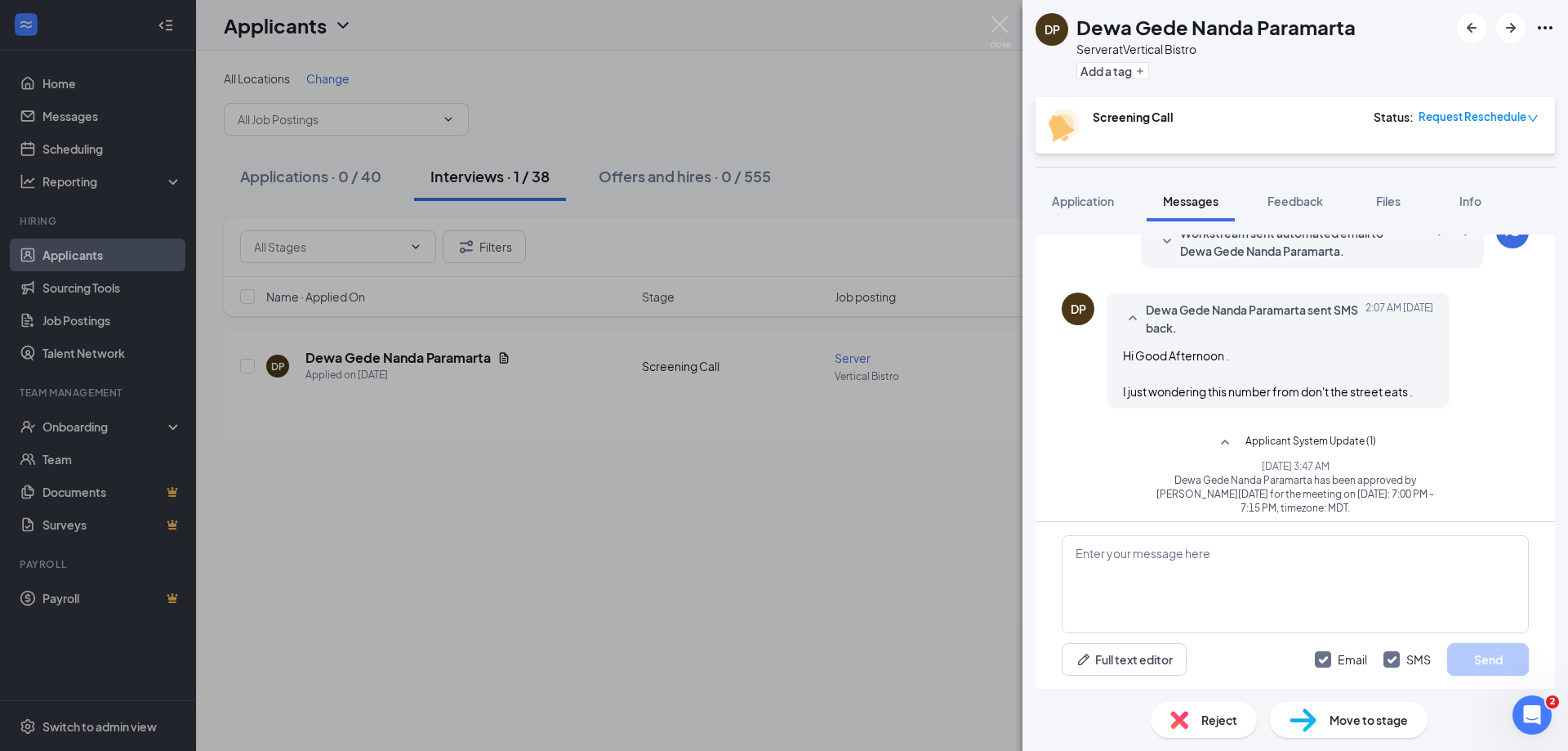
scroll to position [275, 0]
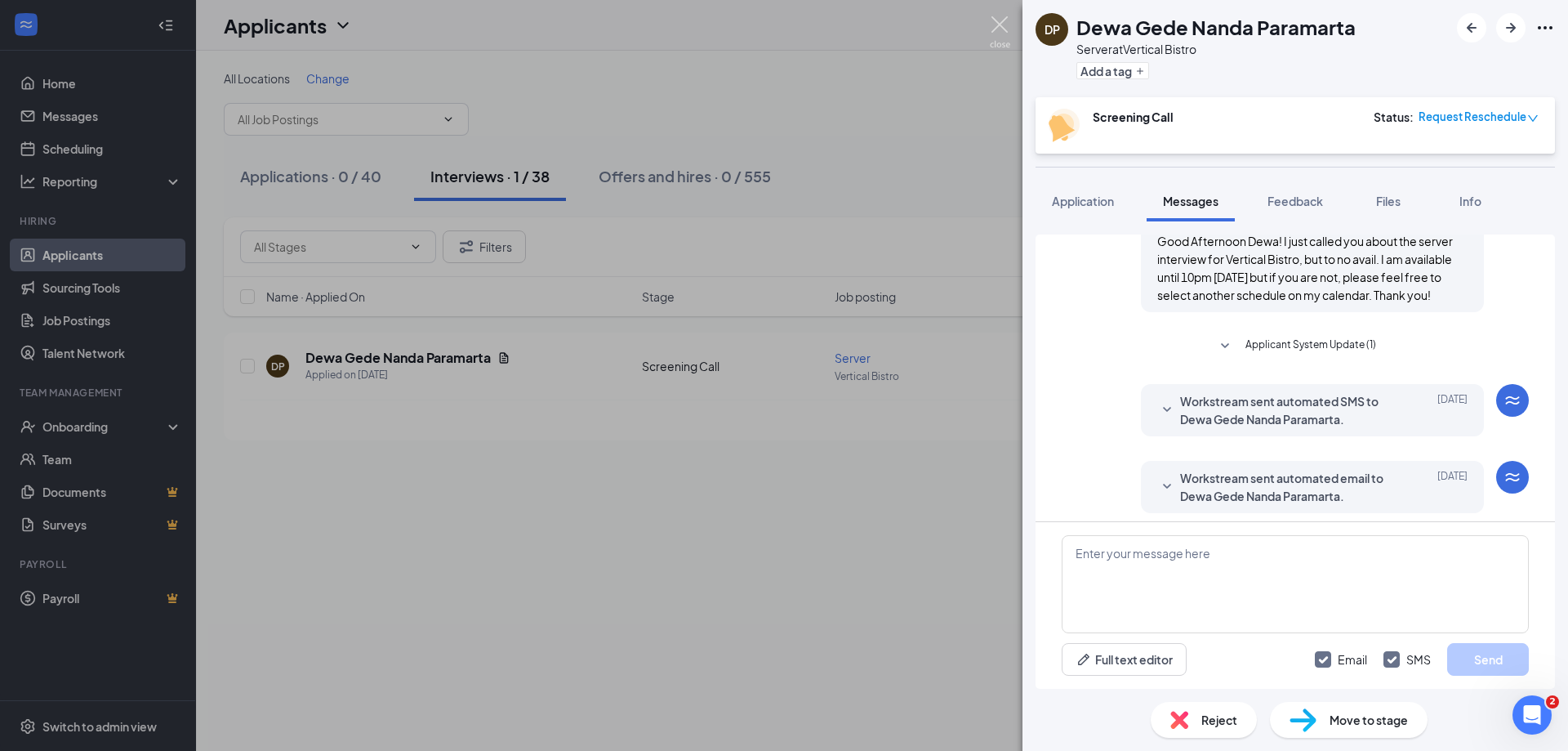
click at [999, 22] on img at bounding box center [1000, 32] width 21 height 32
